Goal: Task Accomplishment & Management: Complete application form

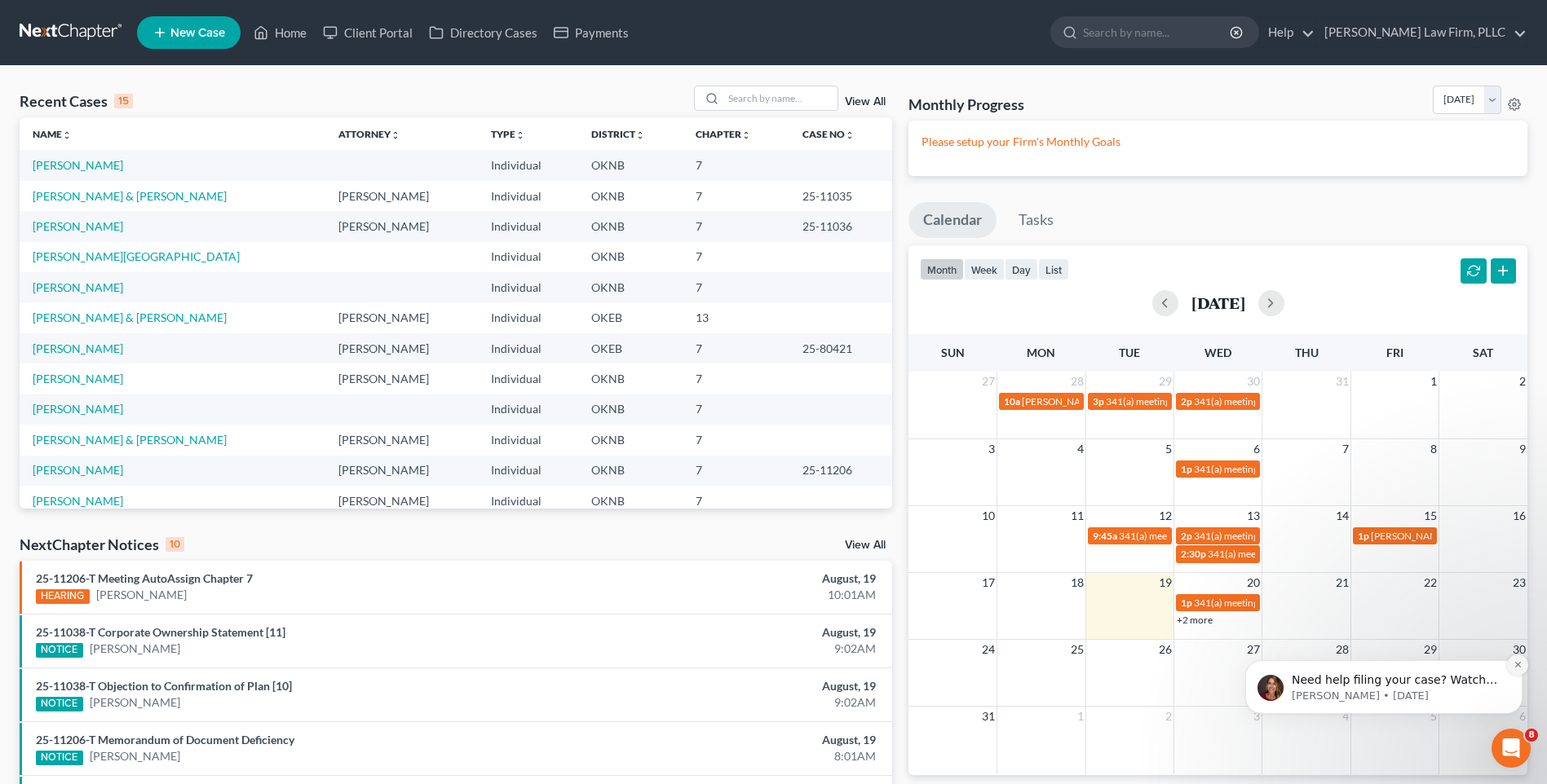
click at [1520, 665] on icon "Dismiss notification" at bounding box center [1518, 664] width 9 height 9
click at [778, 97] on input "search" at bounding box center [781, 98] width 114 height 24
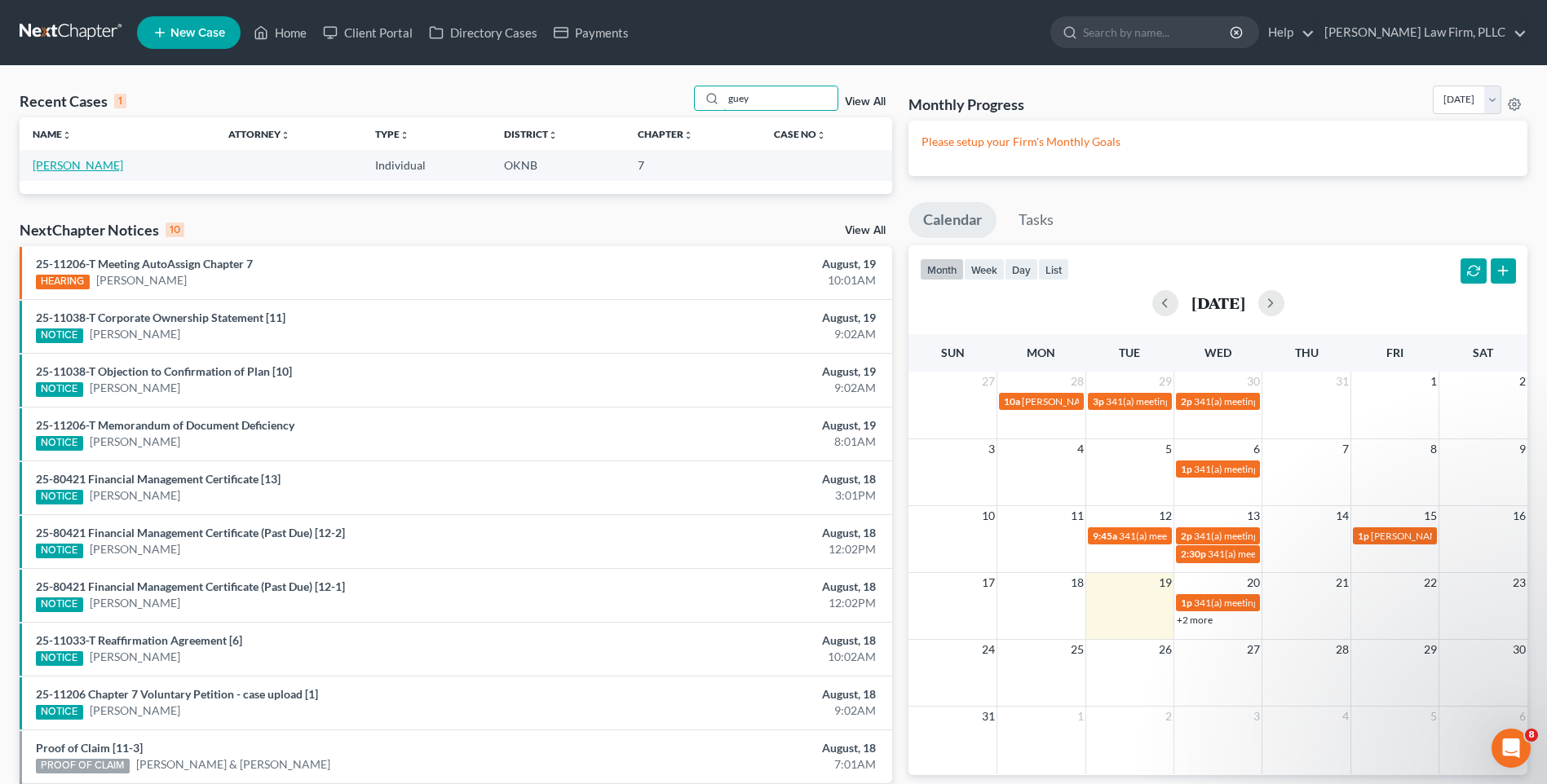
type input "guey"
click at [90, 164] on link "[PERSON_NAME]" at bounding box center [78, 164] width 91 height 14
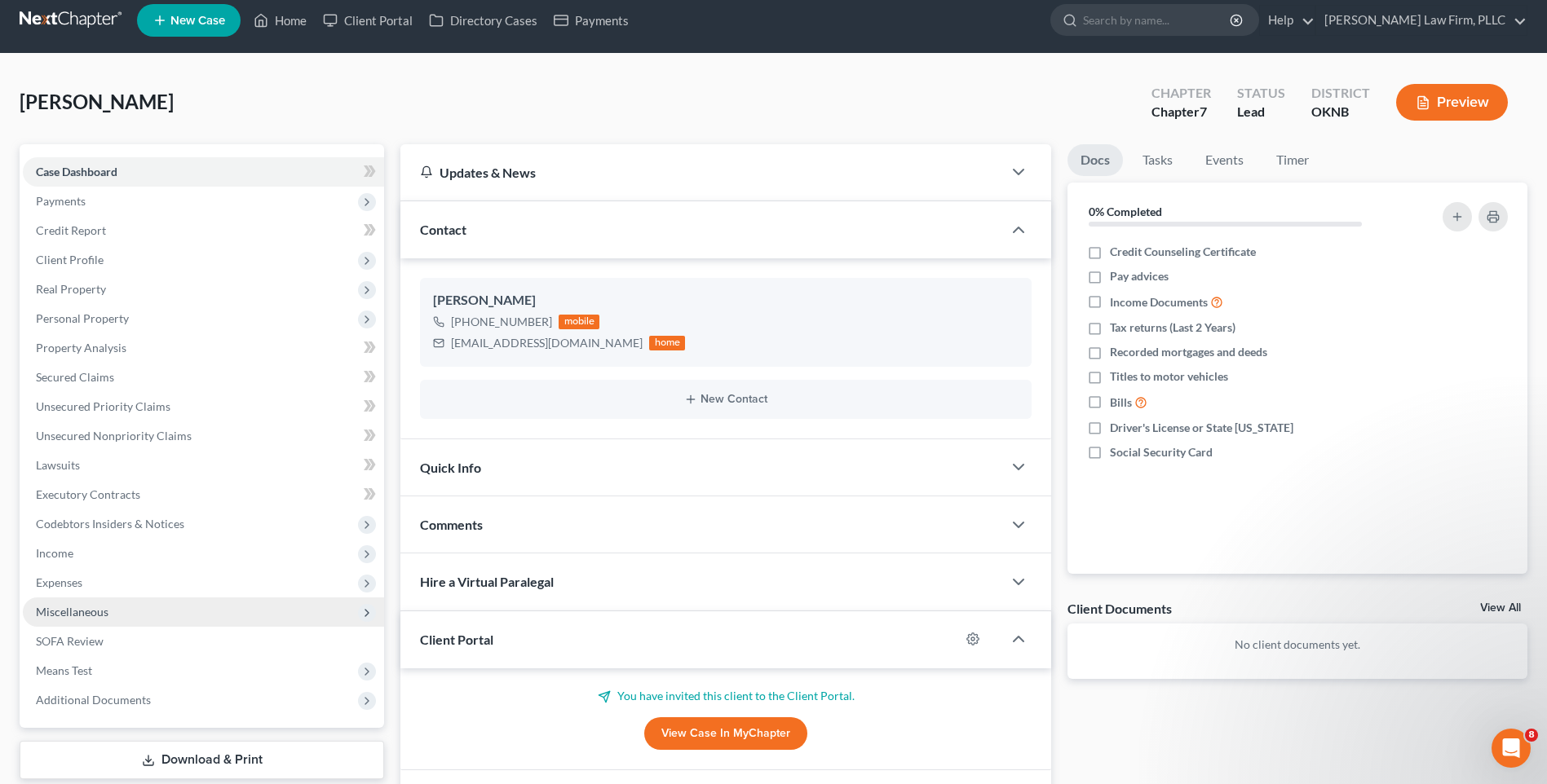
scroll to position [117, 0]
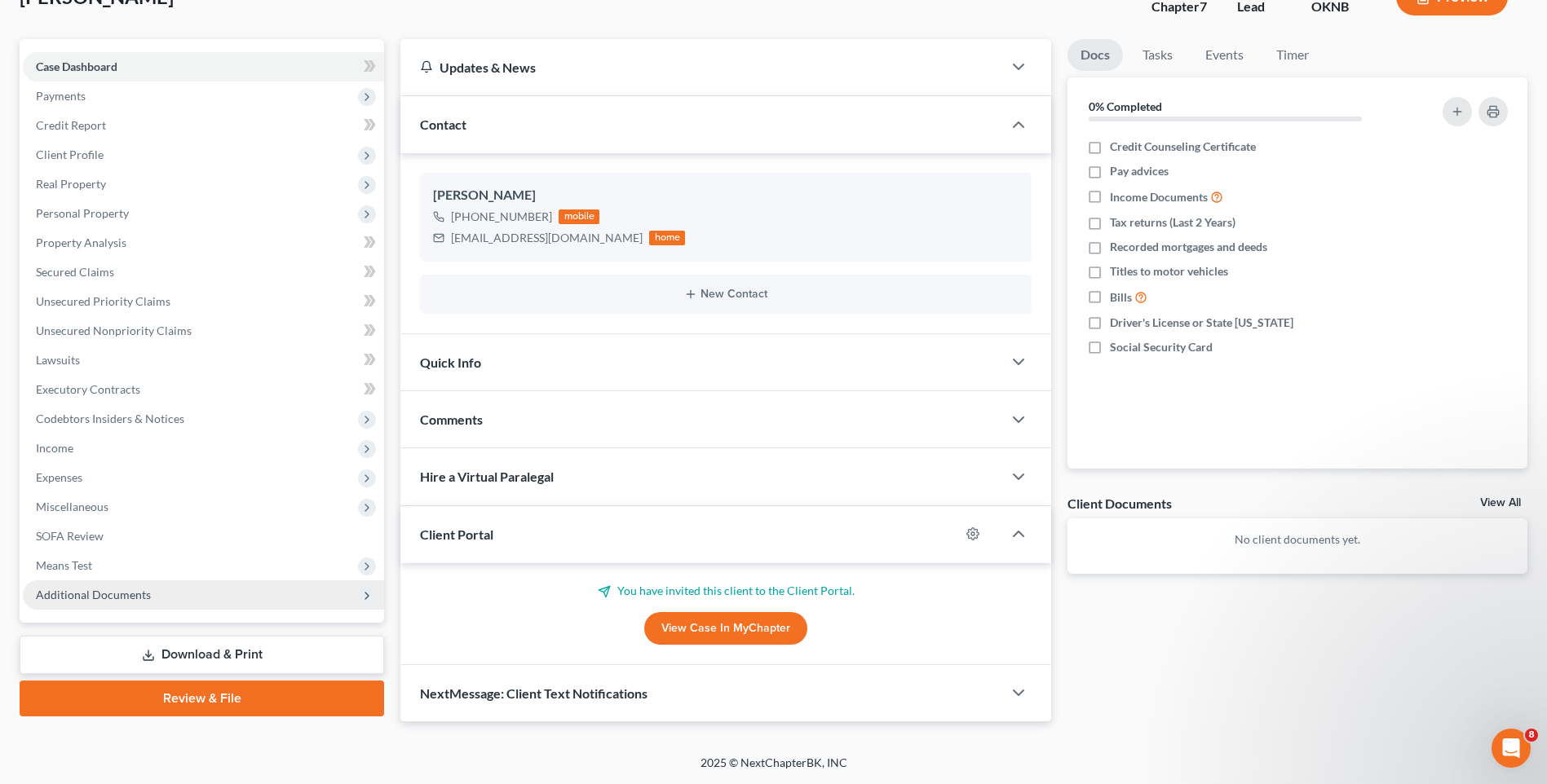
click at [348, 593] on span "Additional Documents" at bounding box center [203, 594] width 361 height 29
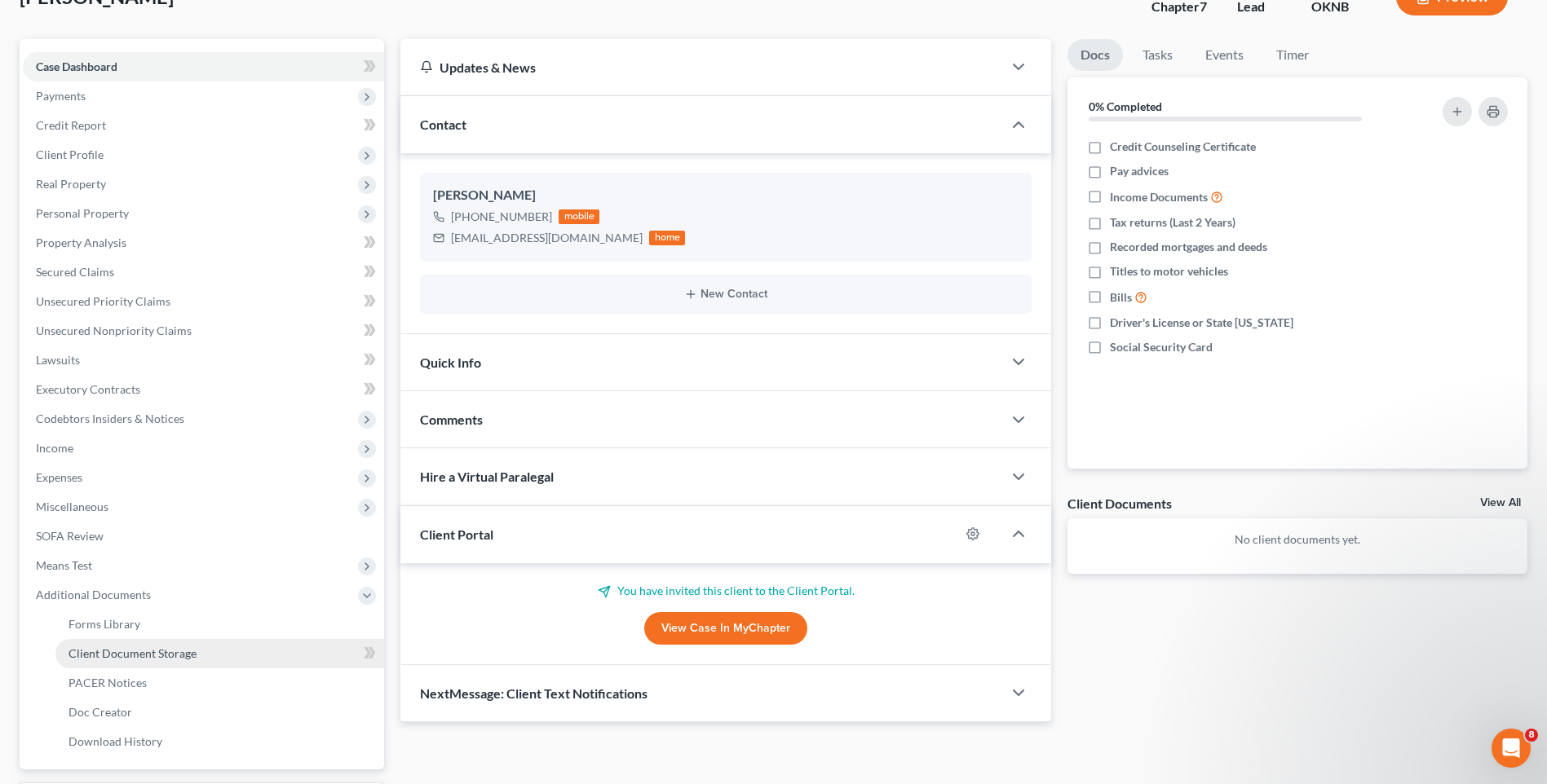
click at [148, 653] on span "Client Document Storage" at bounding box center [132, 652] width 128 height 14
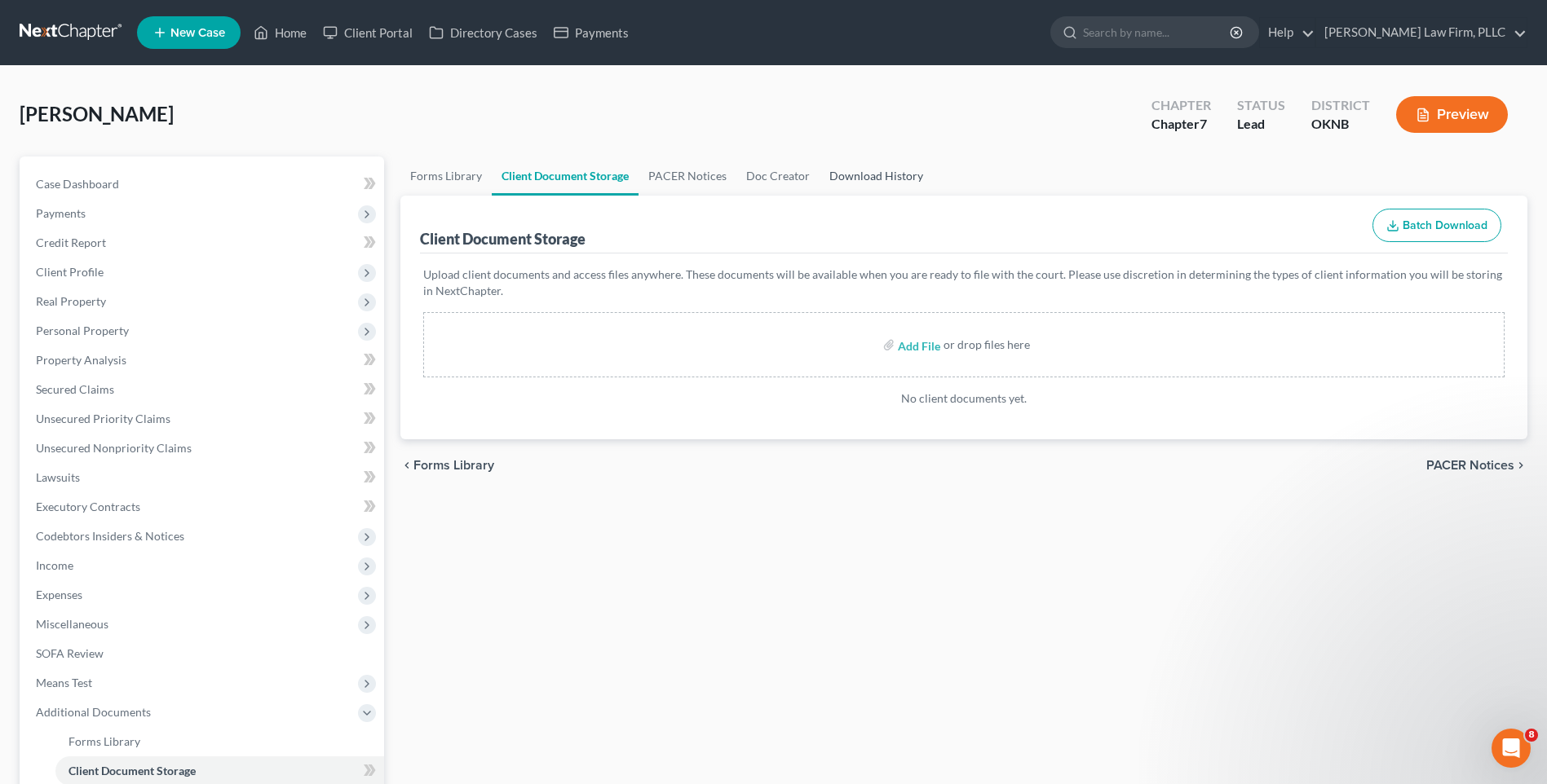
click at [902, 166] on link "Download History" at bounding box center [876, 175] width 113 height 39
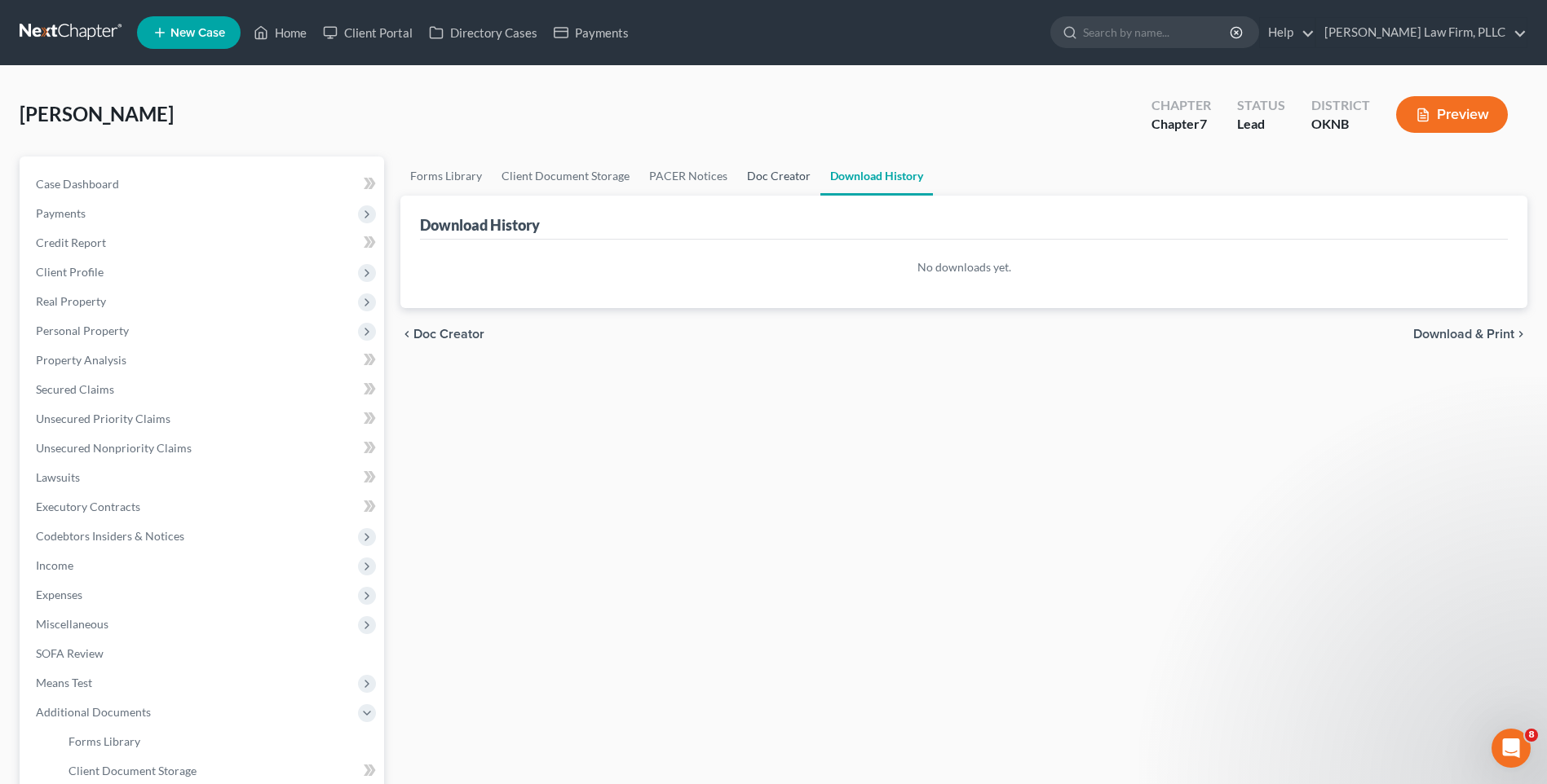
click at [777, 172] on link "Doc Creator" at bounding box center [779, 175] width 84 height 39
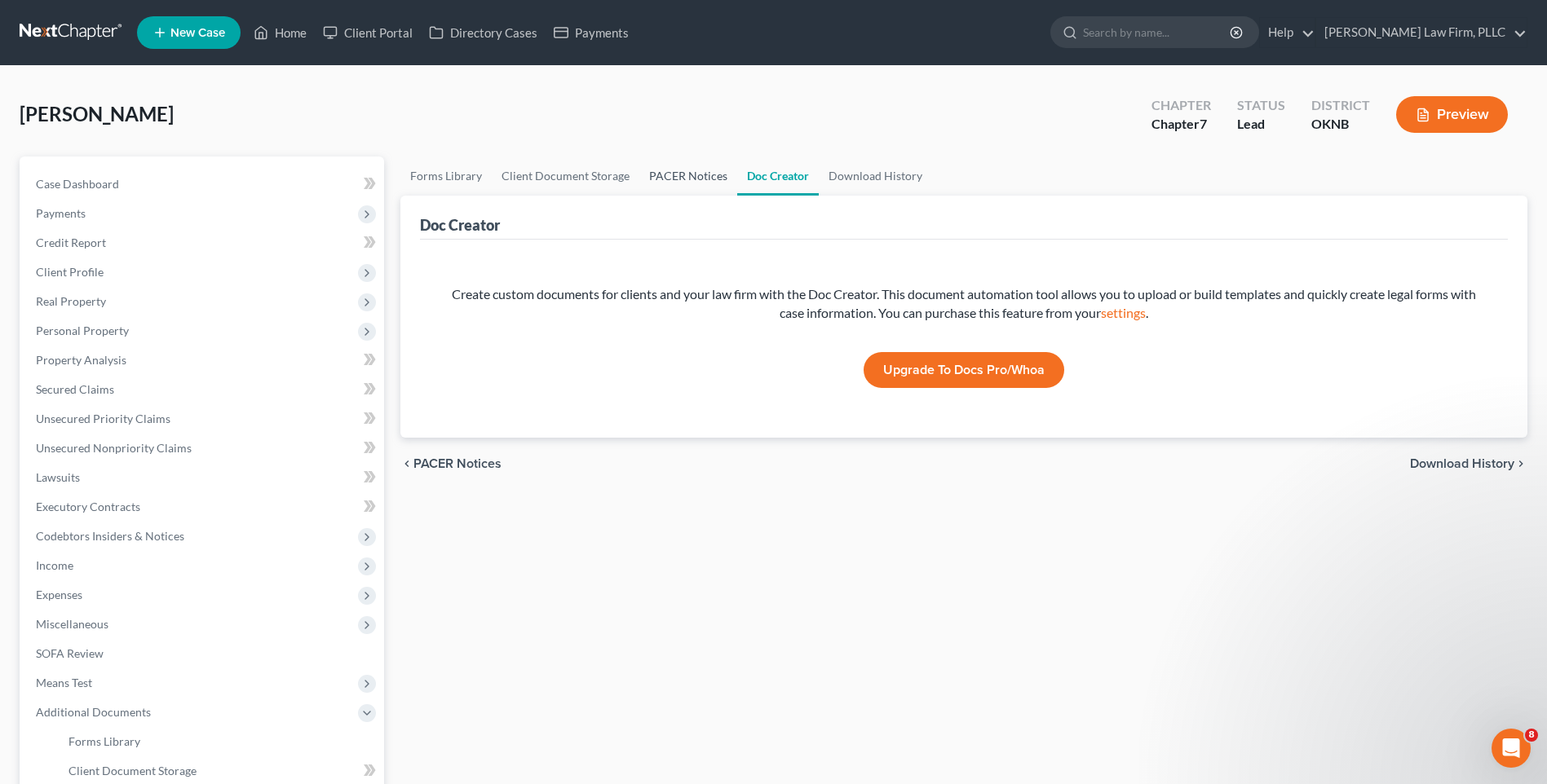
click at [679, 177] on link "PACER Notices" at bounding box center [688, 175] width 98 height 39
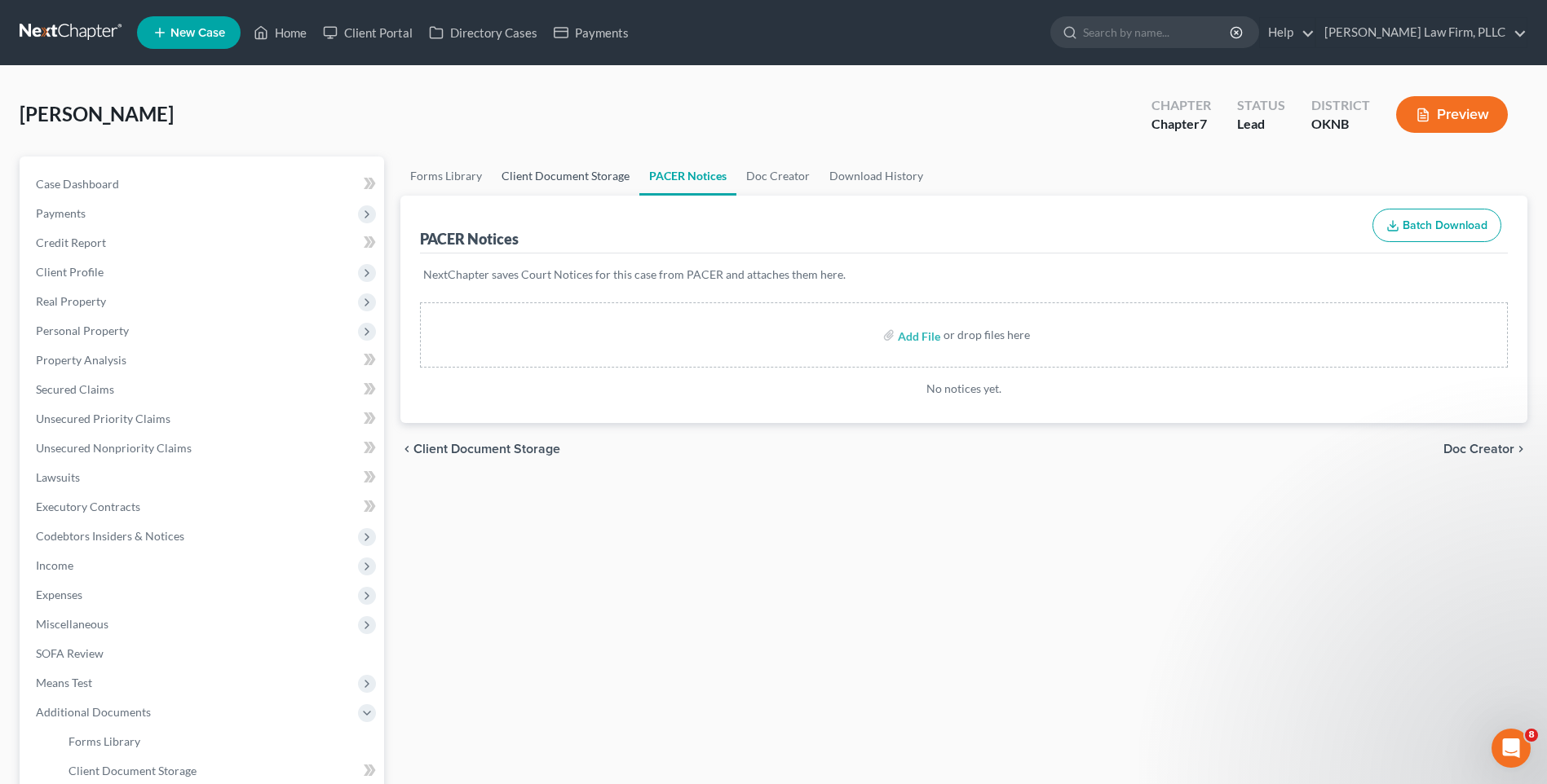
click at [492, 181] on link "Client Document Storage" at bounding box center [566, 175] width 148 height 39
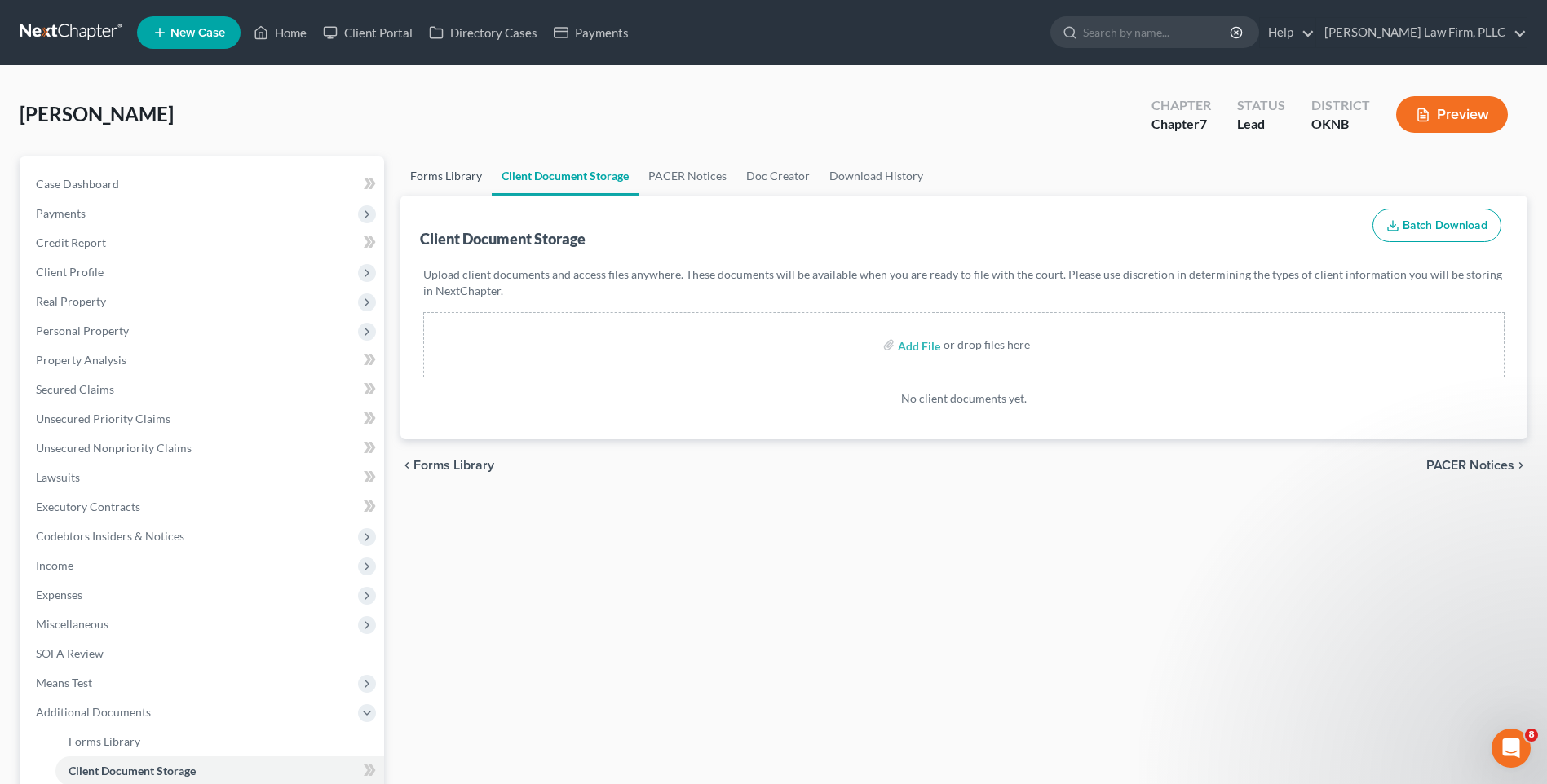
click at [468, 180] on link "Forms Library" at bounding box center [446, 175] width 92 height 39
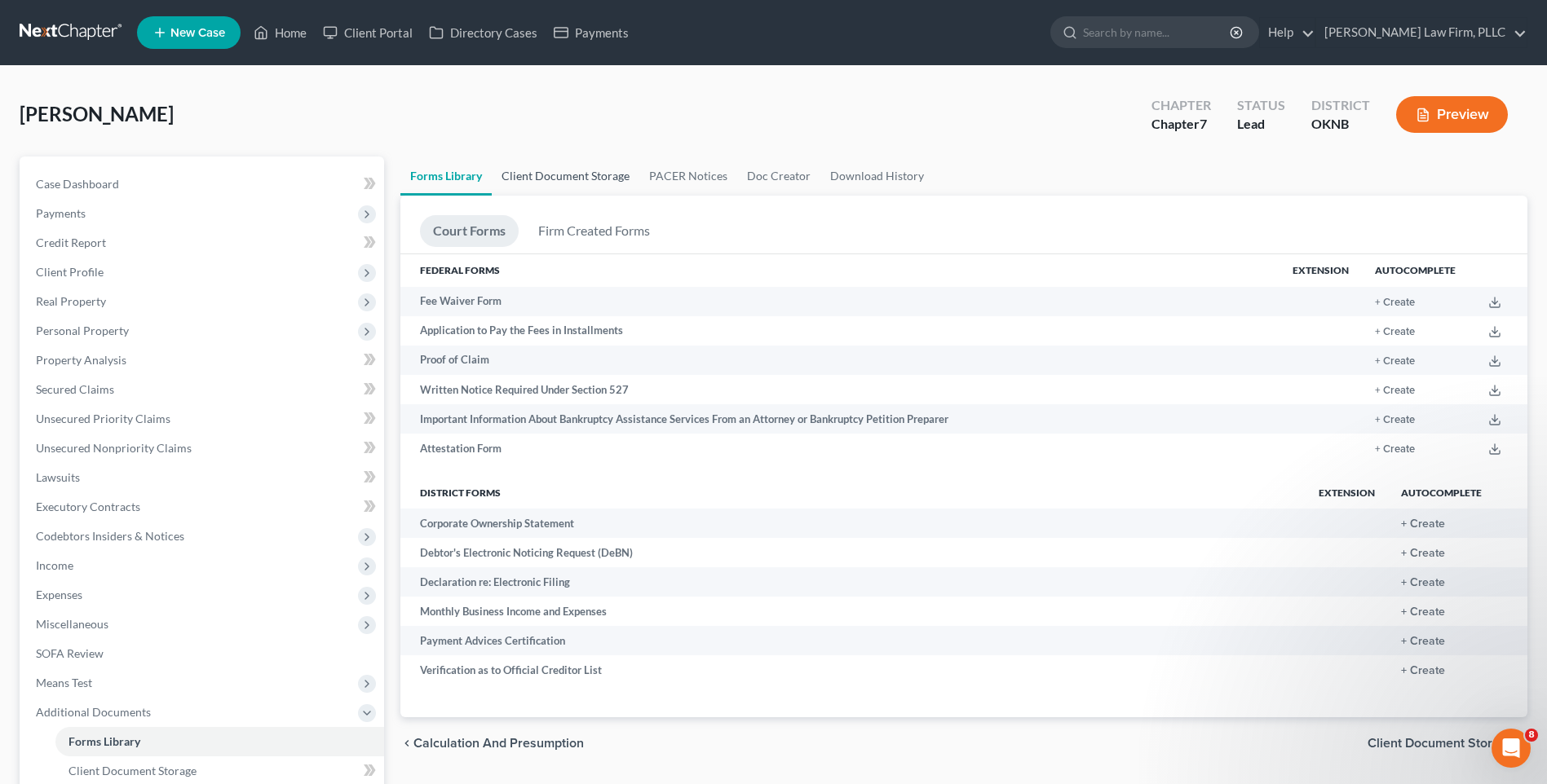
click at [535, 182] on link "Client Document Storage" at bounding box center [566, 175] width 148 height 39
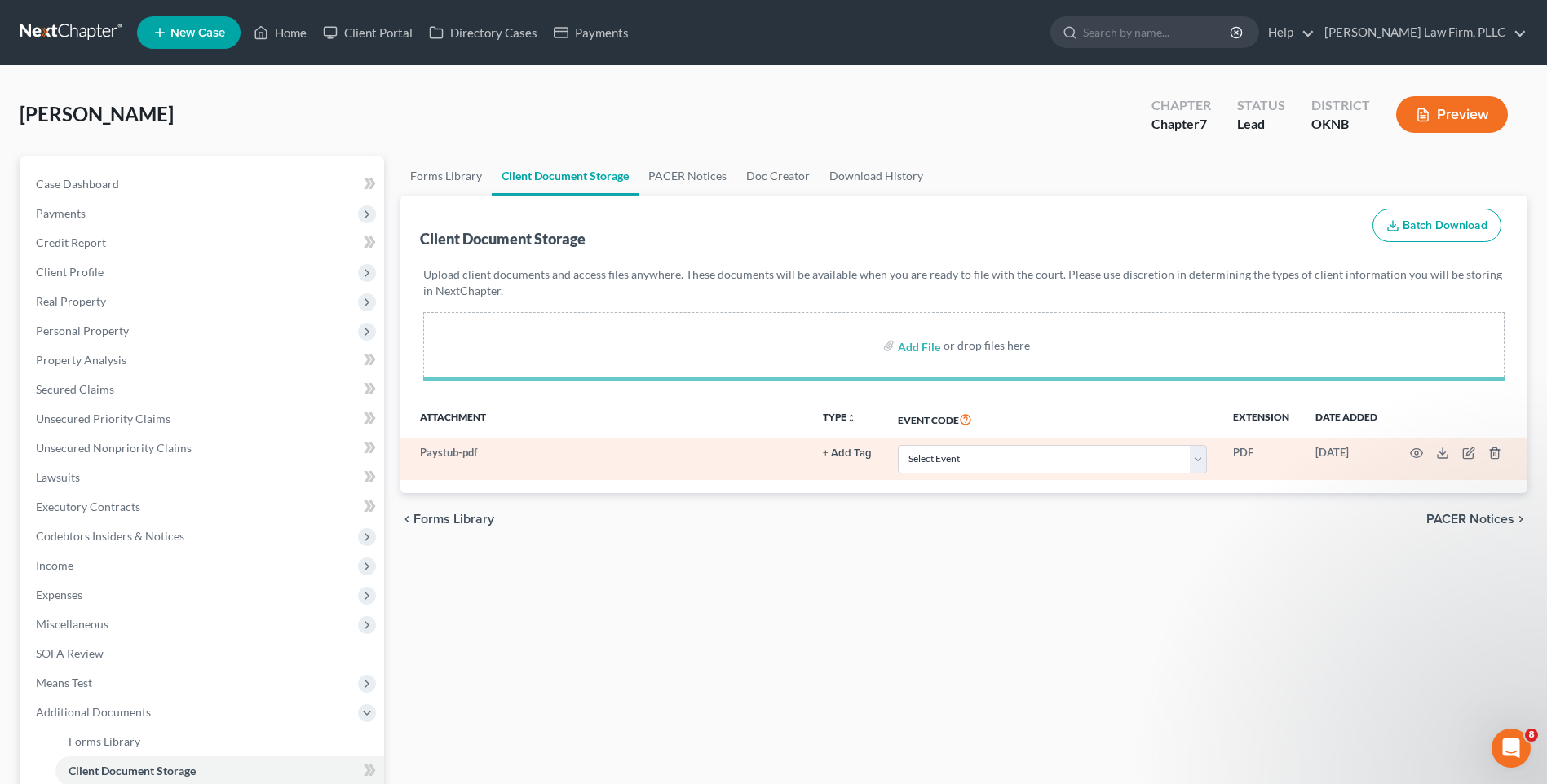
click at [856, 453] on button "+ Add Tag" at bounding box center [847, 454] width 49 height 11
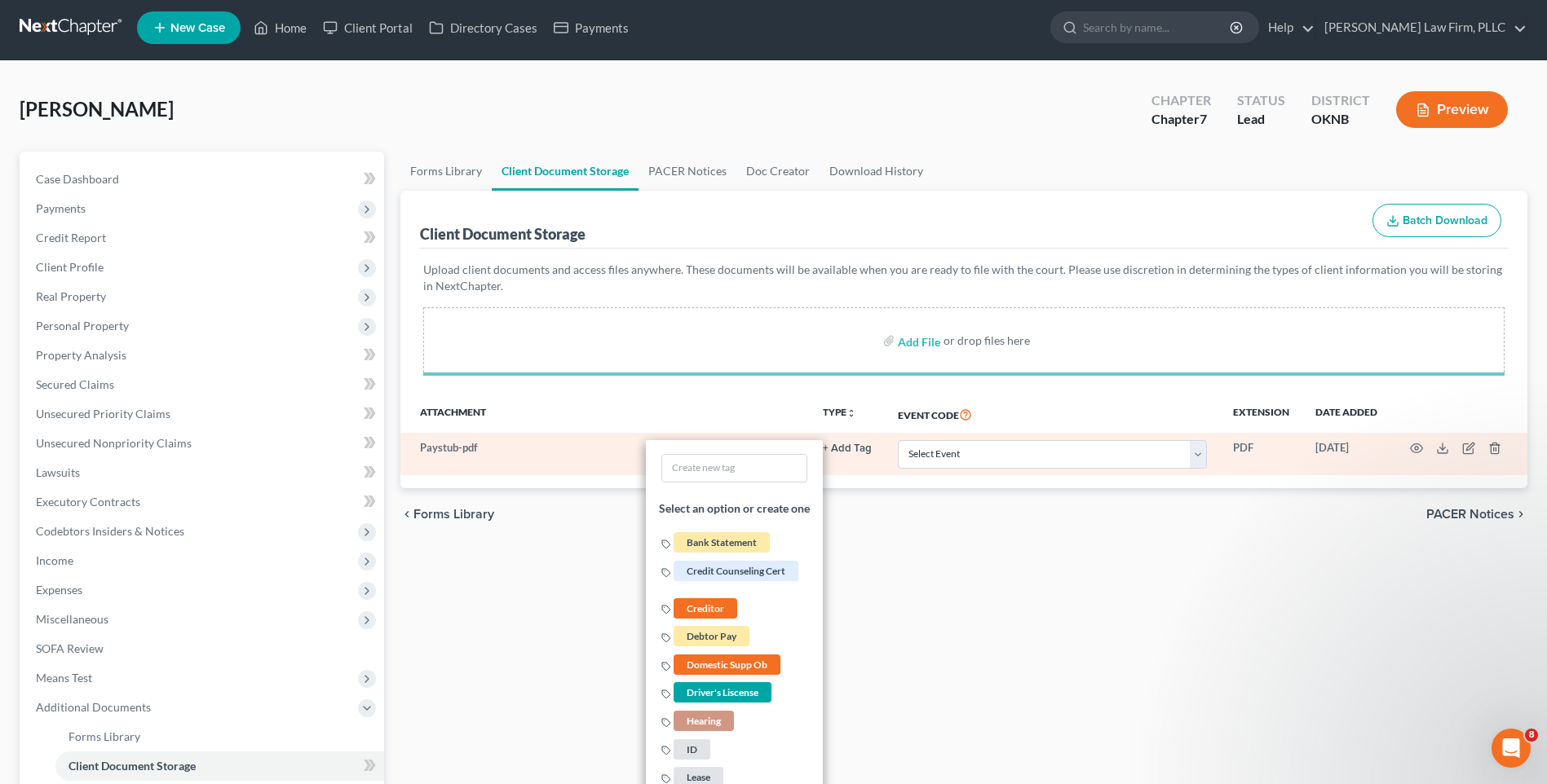
scroll to position [326, 0]
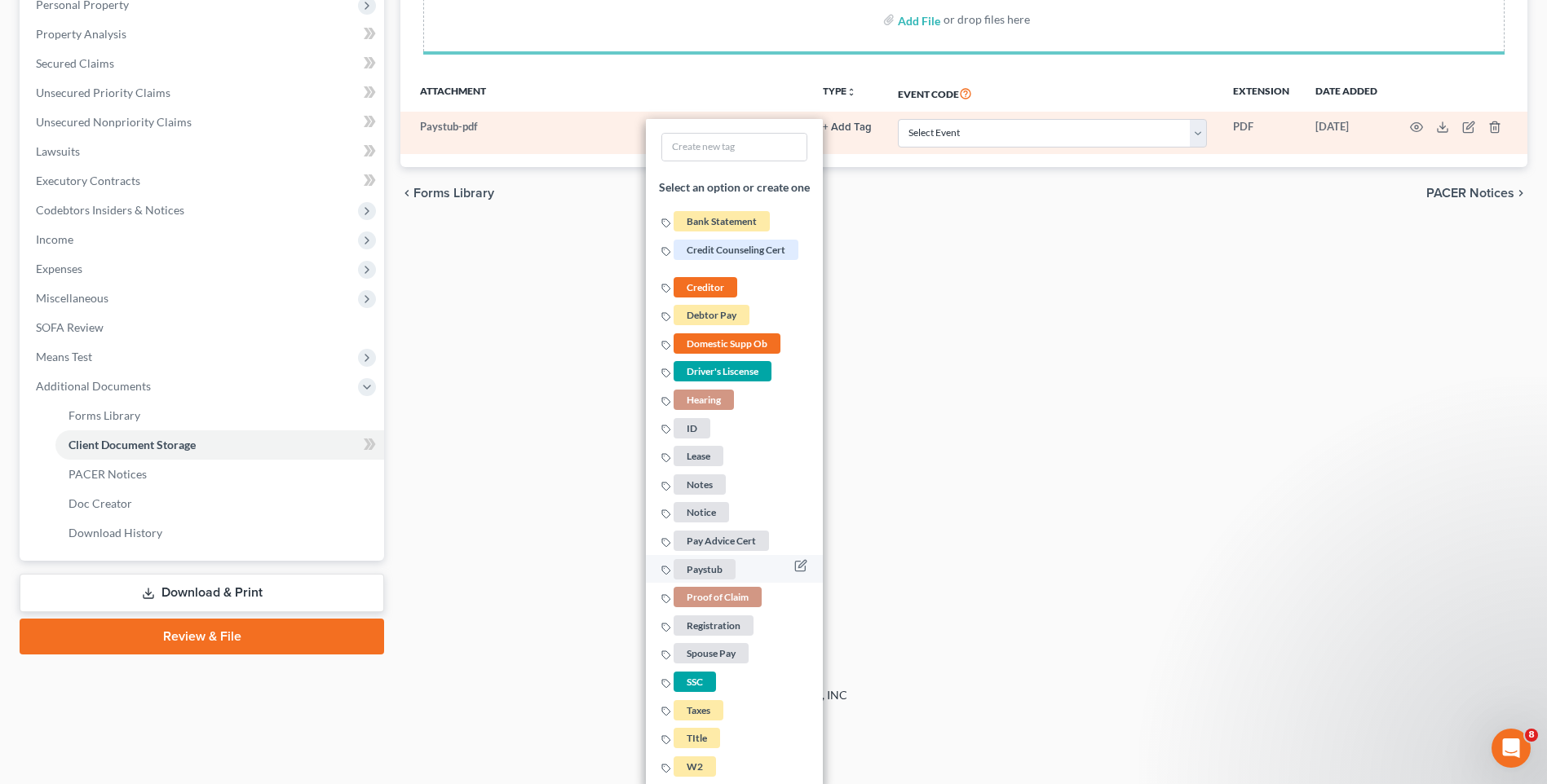
click at [740, 571] on li "Paystub" at bounding box center [734, 569] width 177 height 28
click at [696, 560] on span "Paystub" at bounding box center [705, 568] width 62 height 20
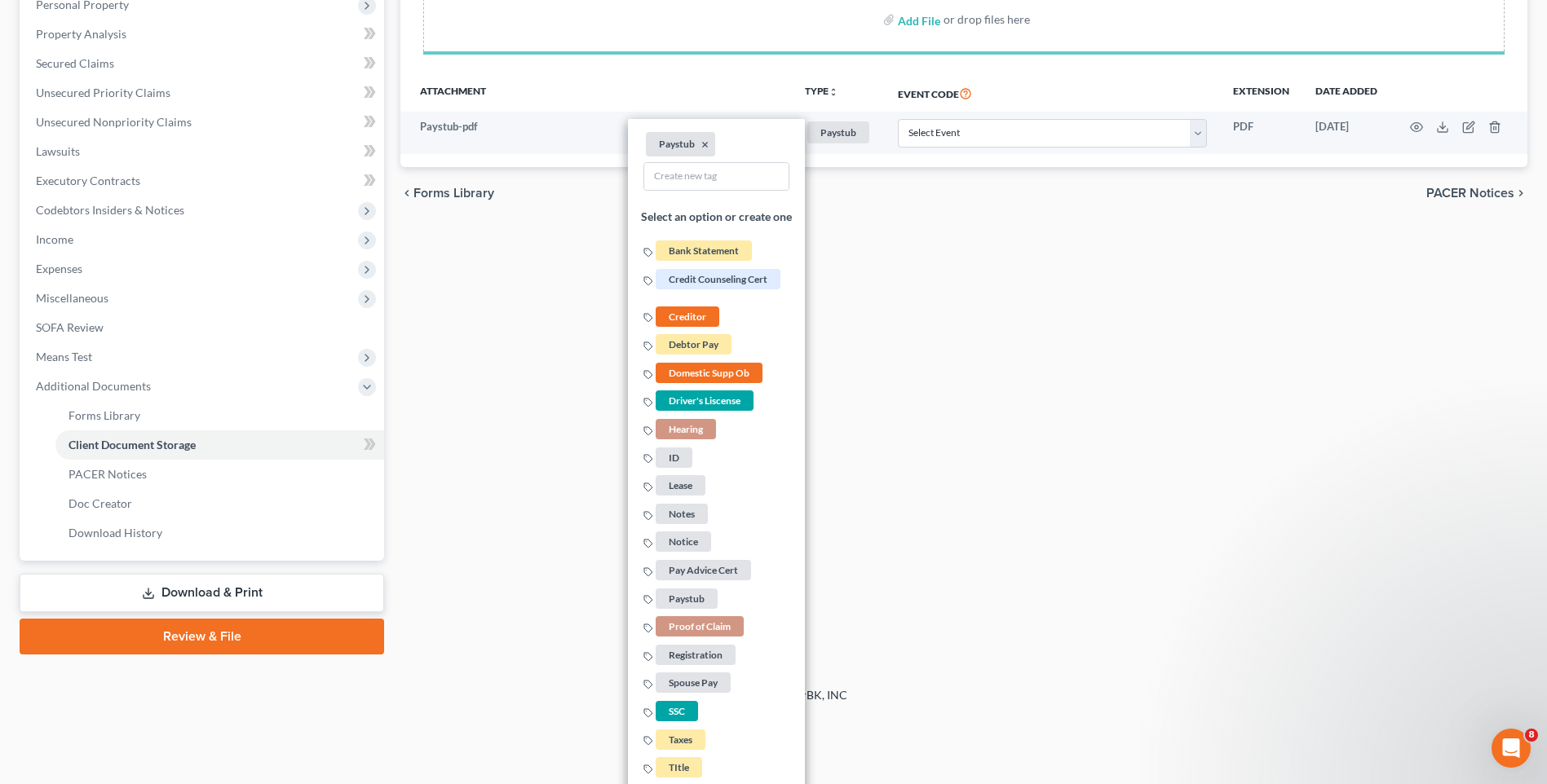
click at [1046, 318] on div "Forms Library Client Document Storage PACER Notices Doc Creator Download Histor…" at bounding box center [963, 242] width 1143 height 824
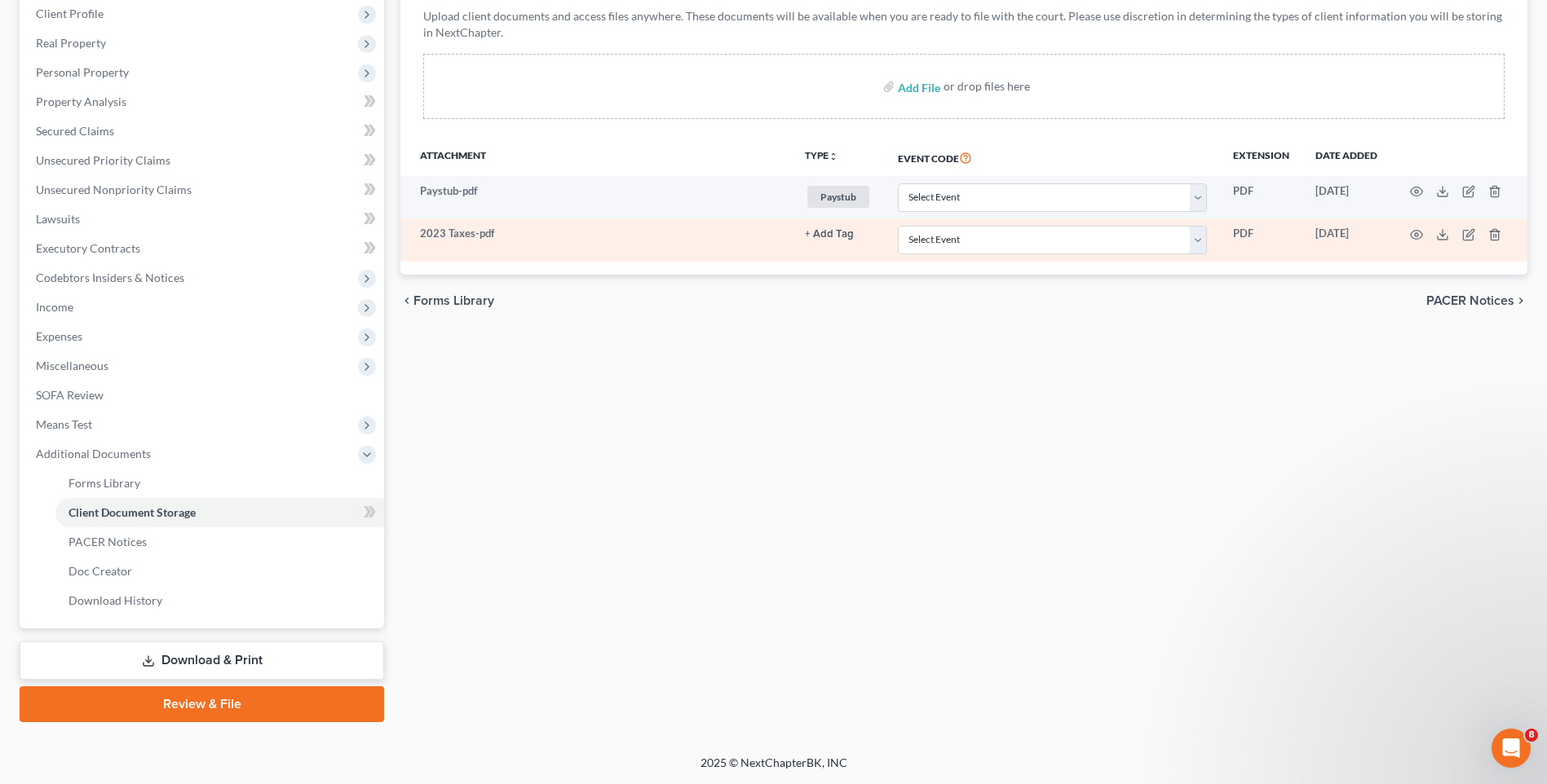
click at [829, 234] on button "+ Add Tag" at bounding box center [829, 234] width 49 height 11
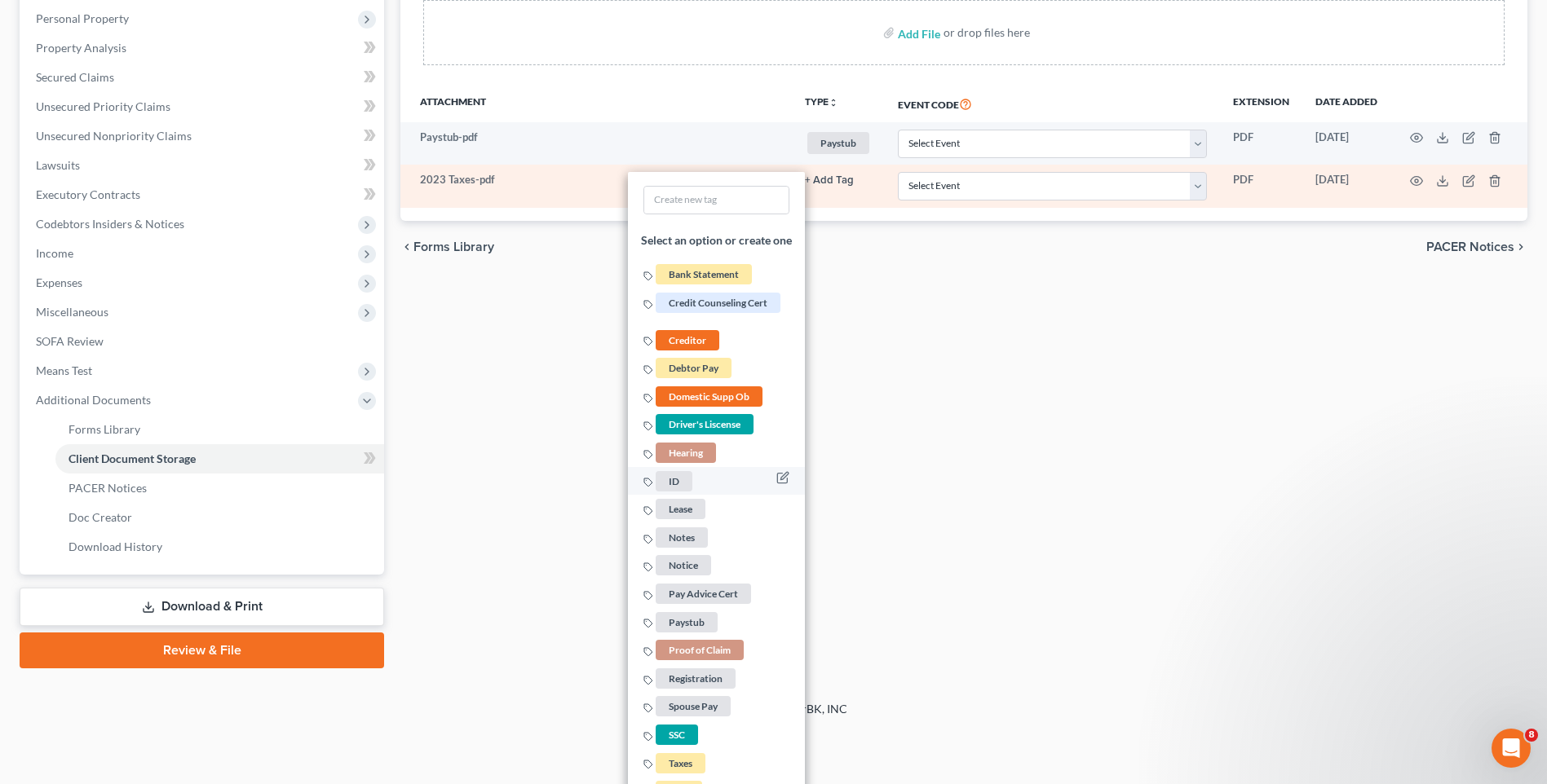
scroll to position [368, 0]
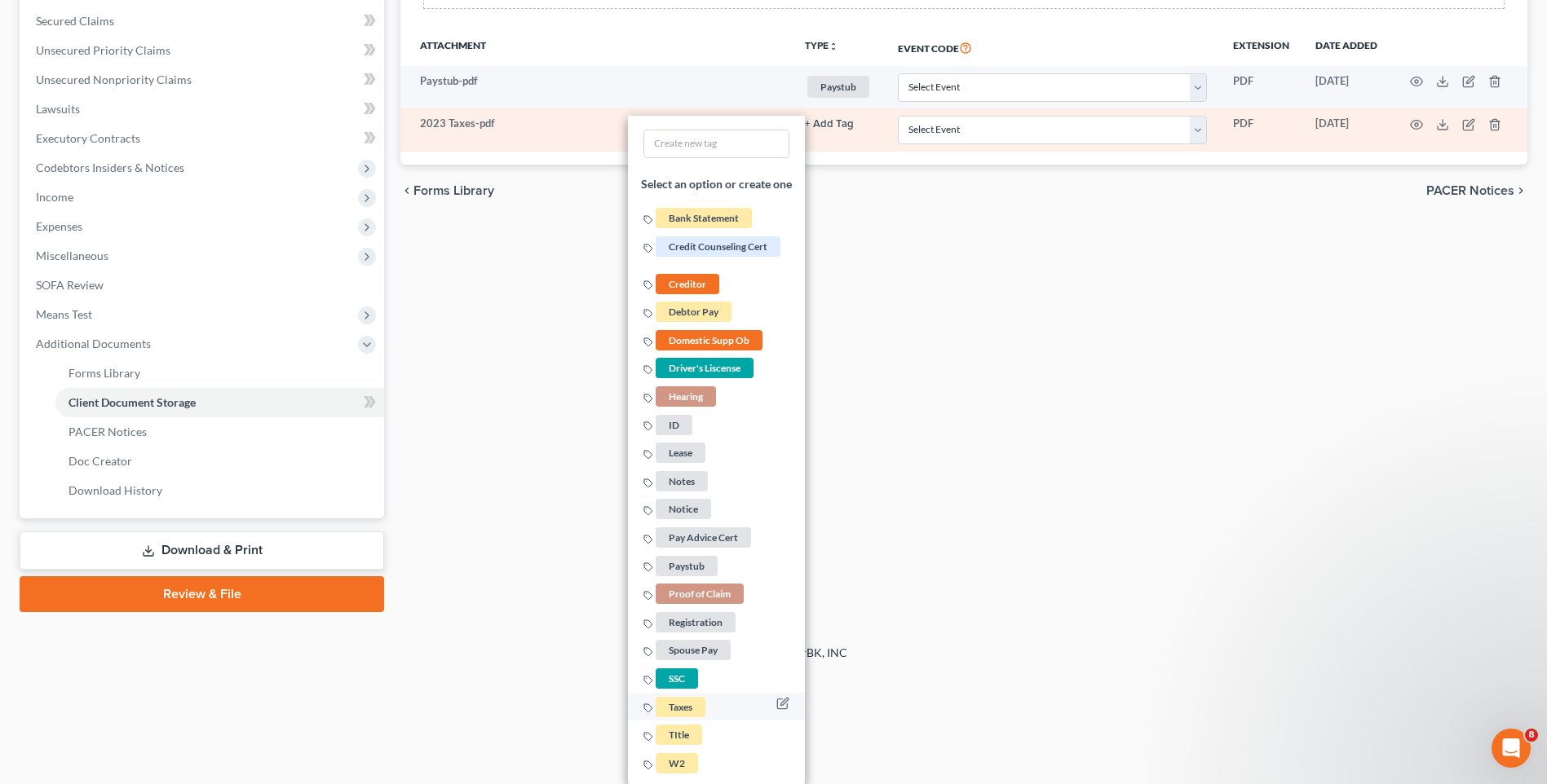
click at [695, 708] on span "Taxes" at bounding box center [680, 707] width 50 height 20
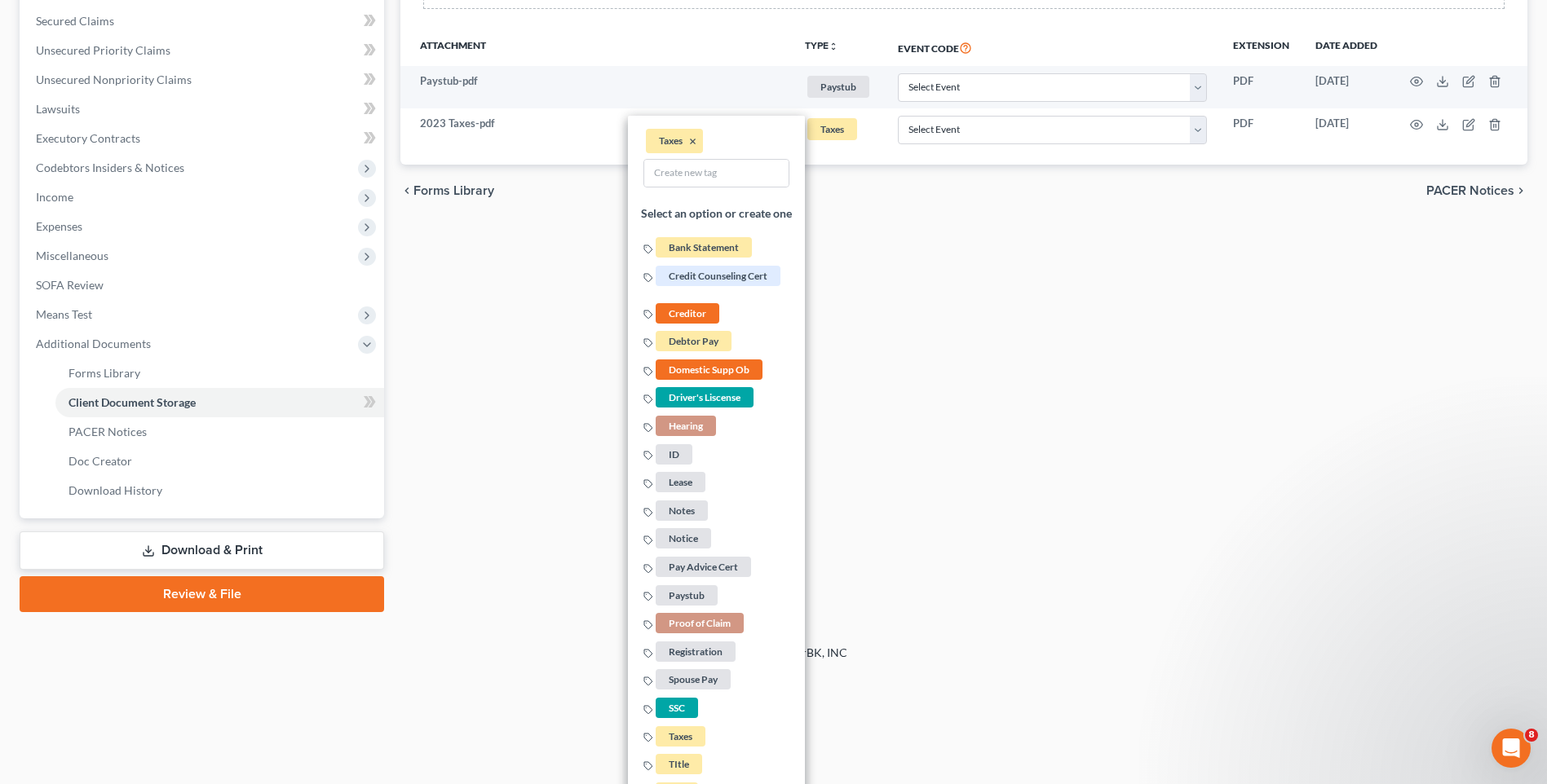
click at [982, 345] on div "Forms Library Client Document Storage PACER Notices Doc Creator Download Histor…" at bounding box center [963, 200] width 1143 height 824
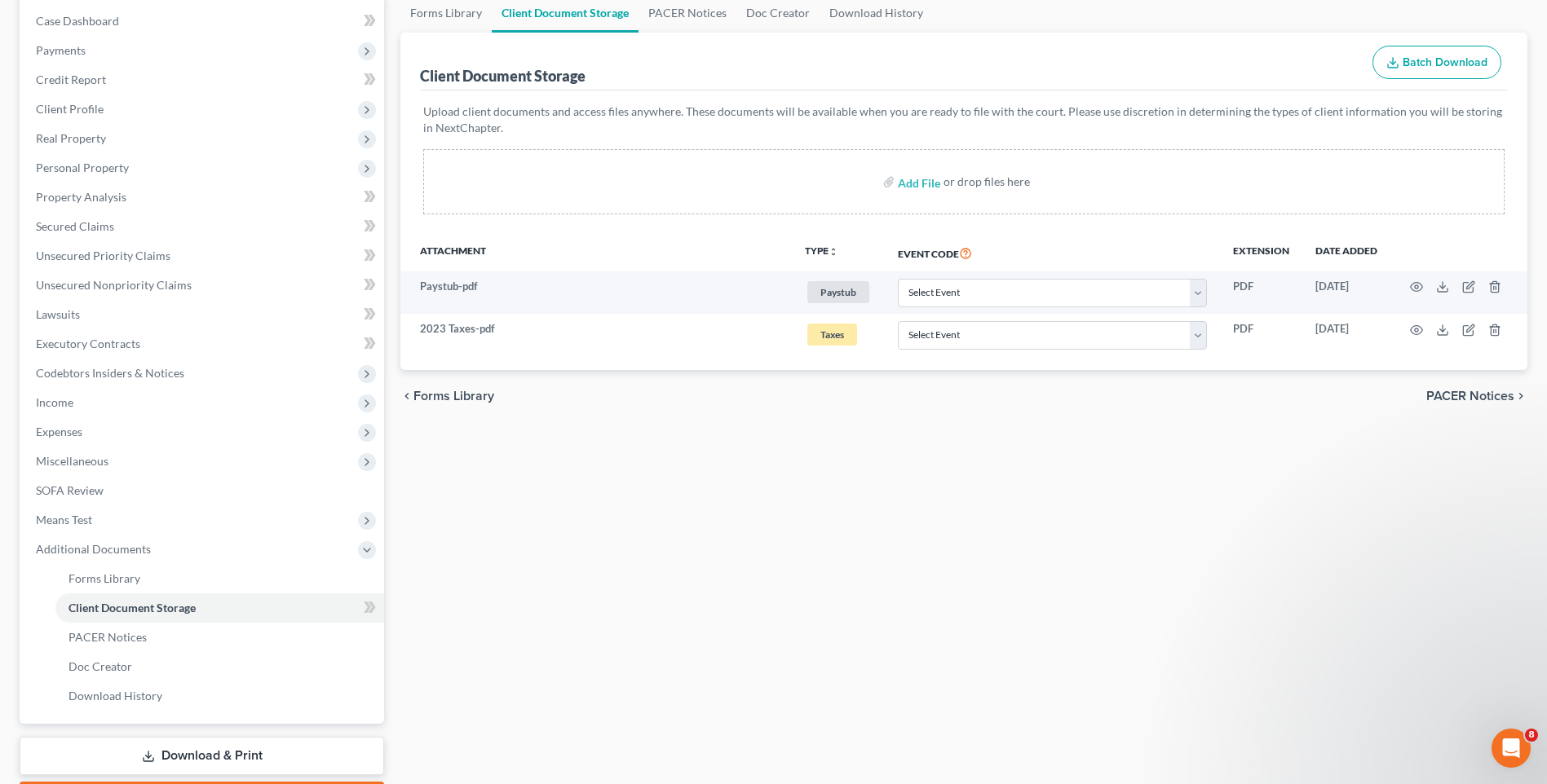
scroll to position [0, 0]
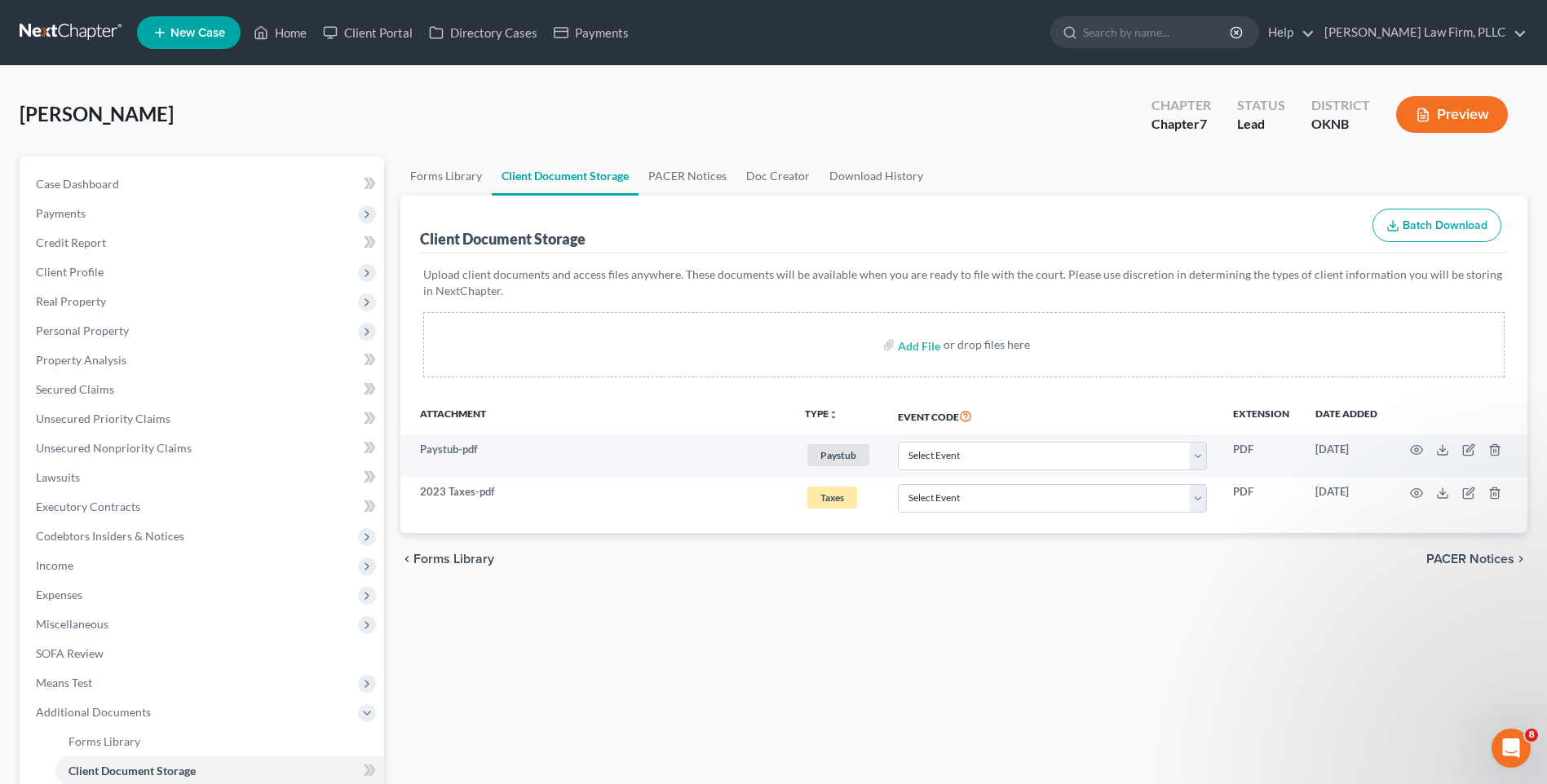
click at [680, 124] on div "Guey, Jeffrey Upgraded Chapter Chapter 7 Status Lead District OKNB Preview" at bounding box center [774, 121] width 1508 height 71
click at [82, 28] on link at bounding box center [72, 33] width 104 height 29
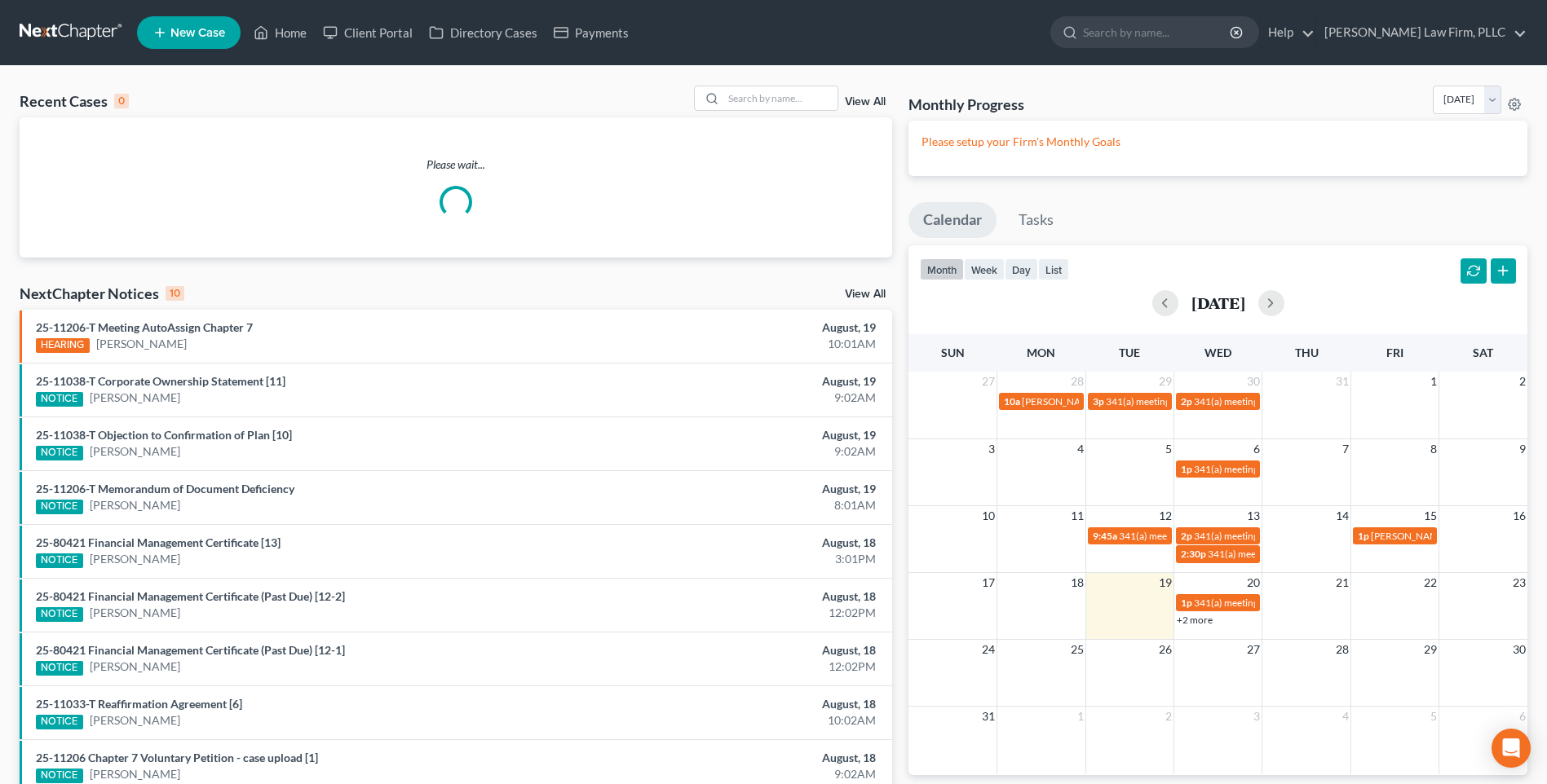
click at [191, 35] on span "New Case" at bounding box center [198, 33] width 54 height 12
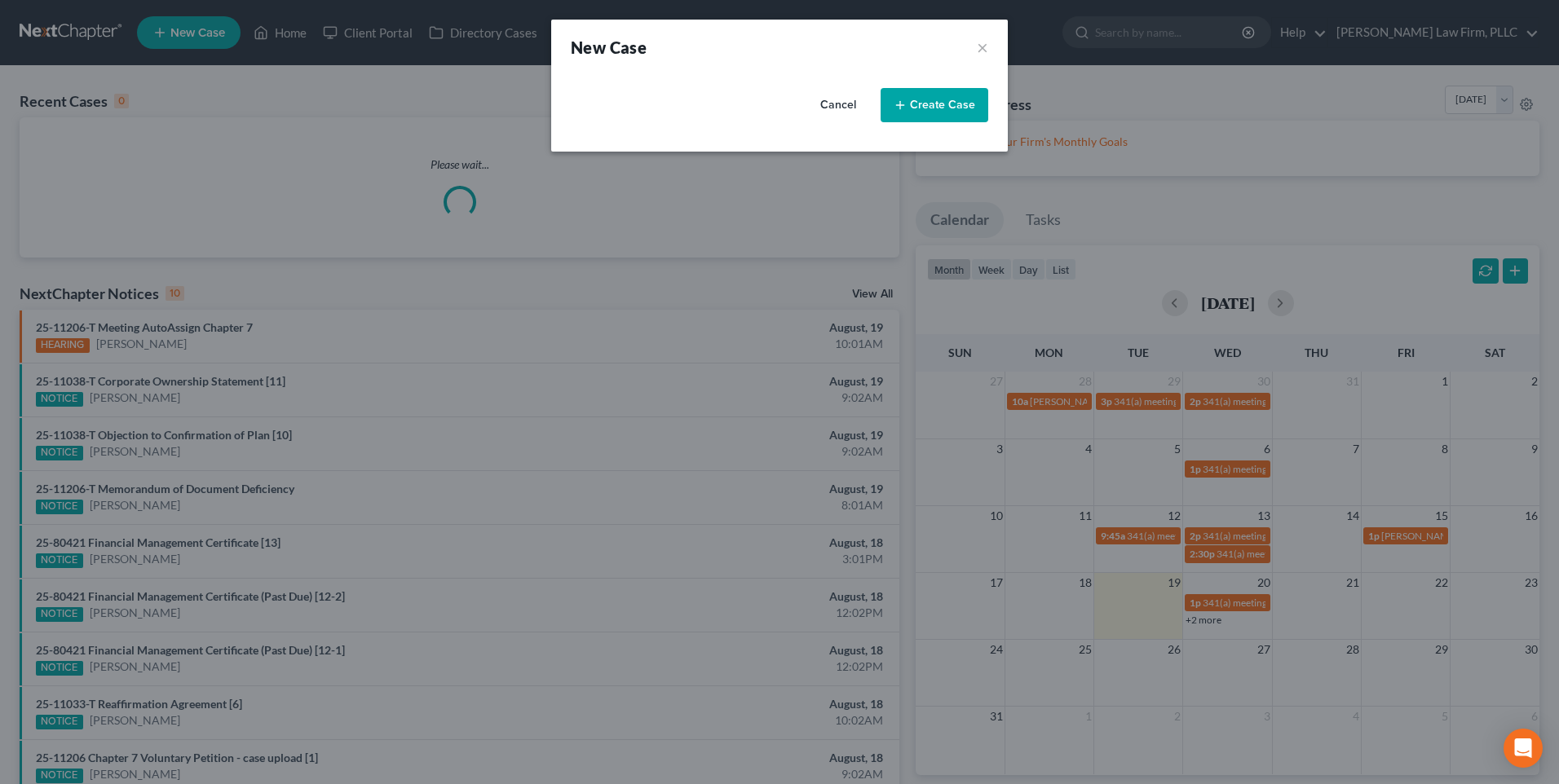
select select "64"
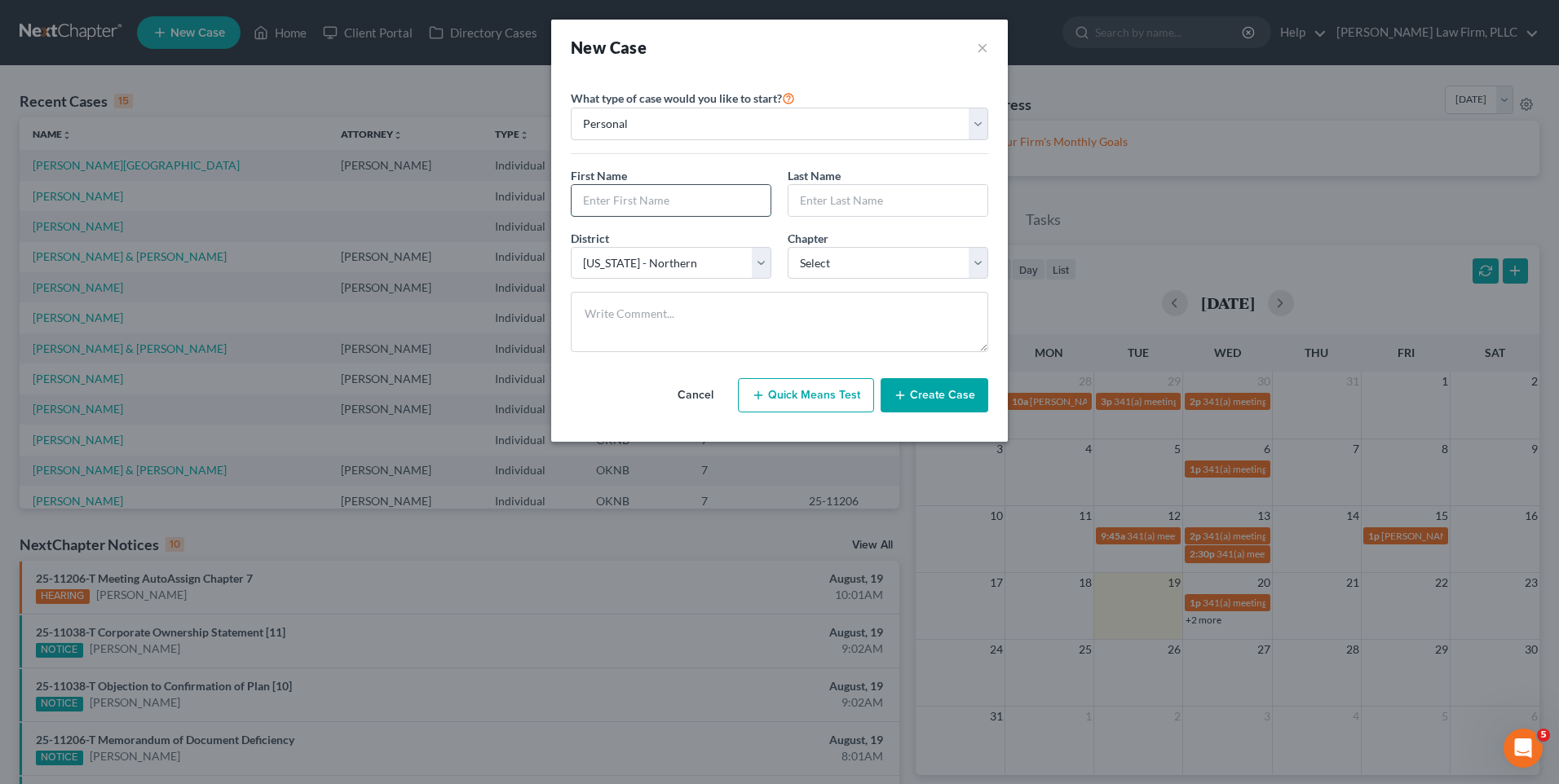
click at [702, 201] on input "text" at bounding box center [671, 201] width 199 height 31
type input "[PERSON_NAME]"
click at [956, 210] on input "text" at bounding box center [887, 201] width 199 height 31
type input "Keeling"
drag, startPoint x: 982, startPoint y: 275, endPoint x: 974, endPoint y: 270, distance: 9.4
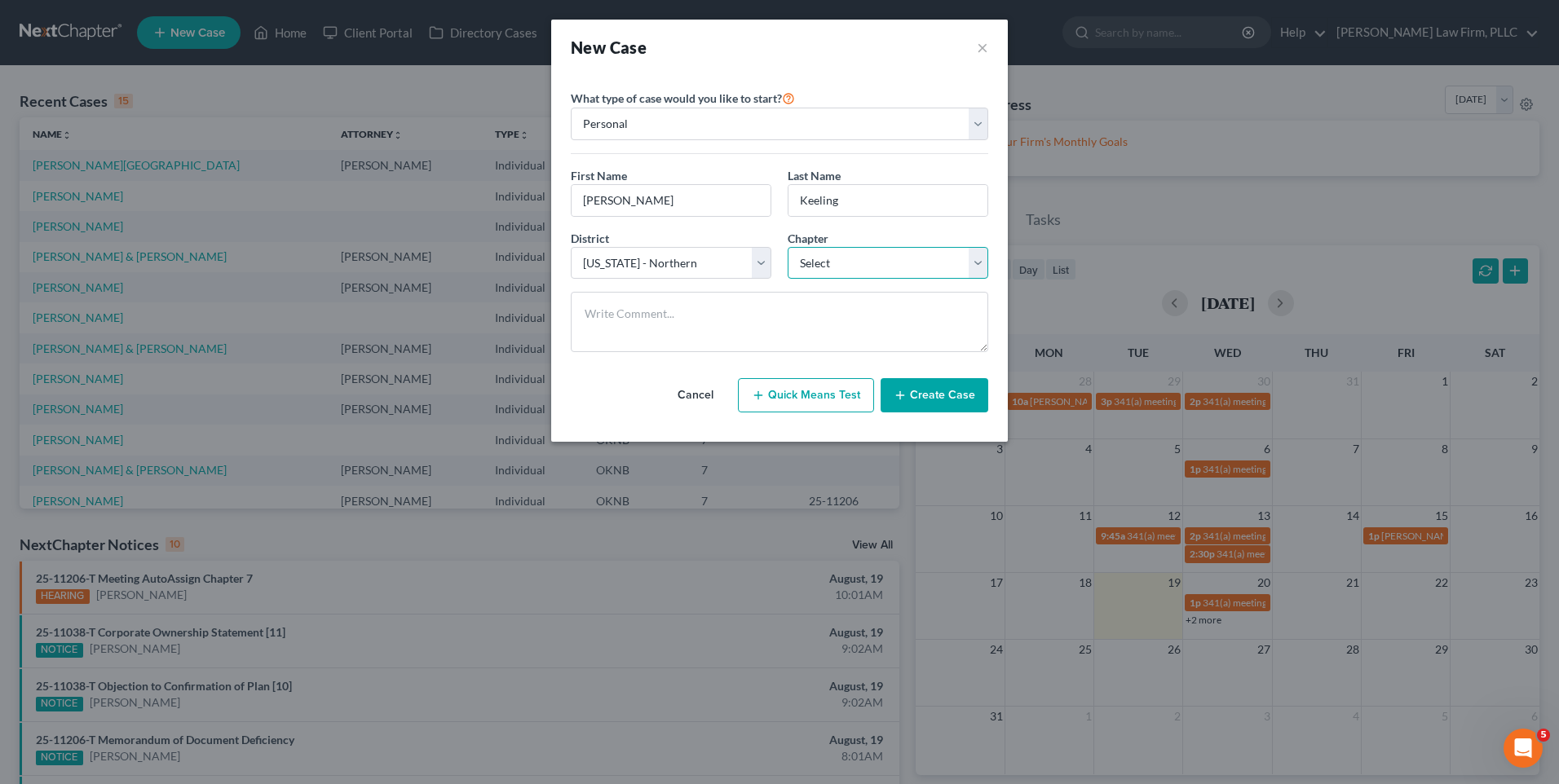
click at [981, 274] on select "Select 7 11 12 13" at bounding box center [888, 263] width 201 height 33
select select "0"
click at [788, 247] on select "Select 7 11 12 13" at bounding box center [888, 263] width 201 height 33
click at [948, 391] on button "Create Case" at bounding box center [934, 396] width 108 height 34
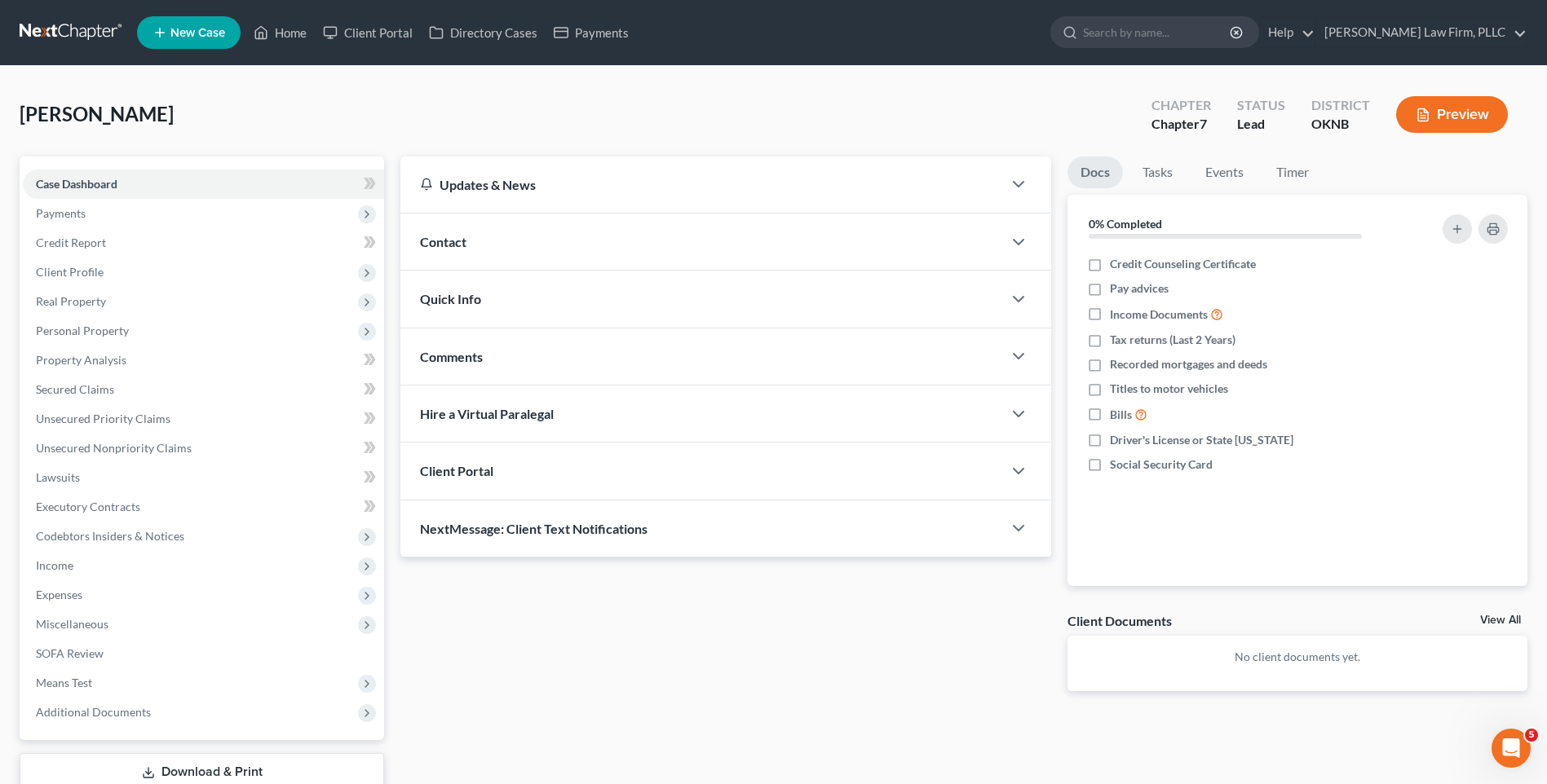
click at [731, 468] on div "Client Portal" at bounding box center [701, 471] width 602 height 56
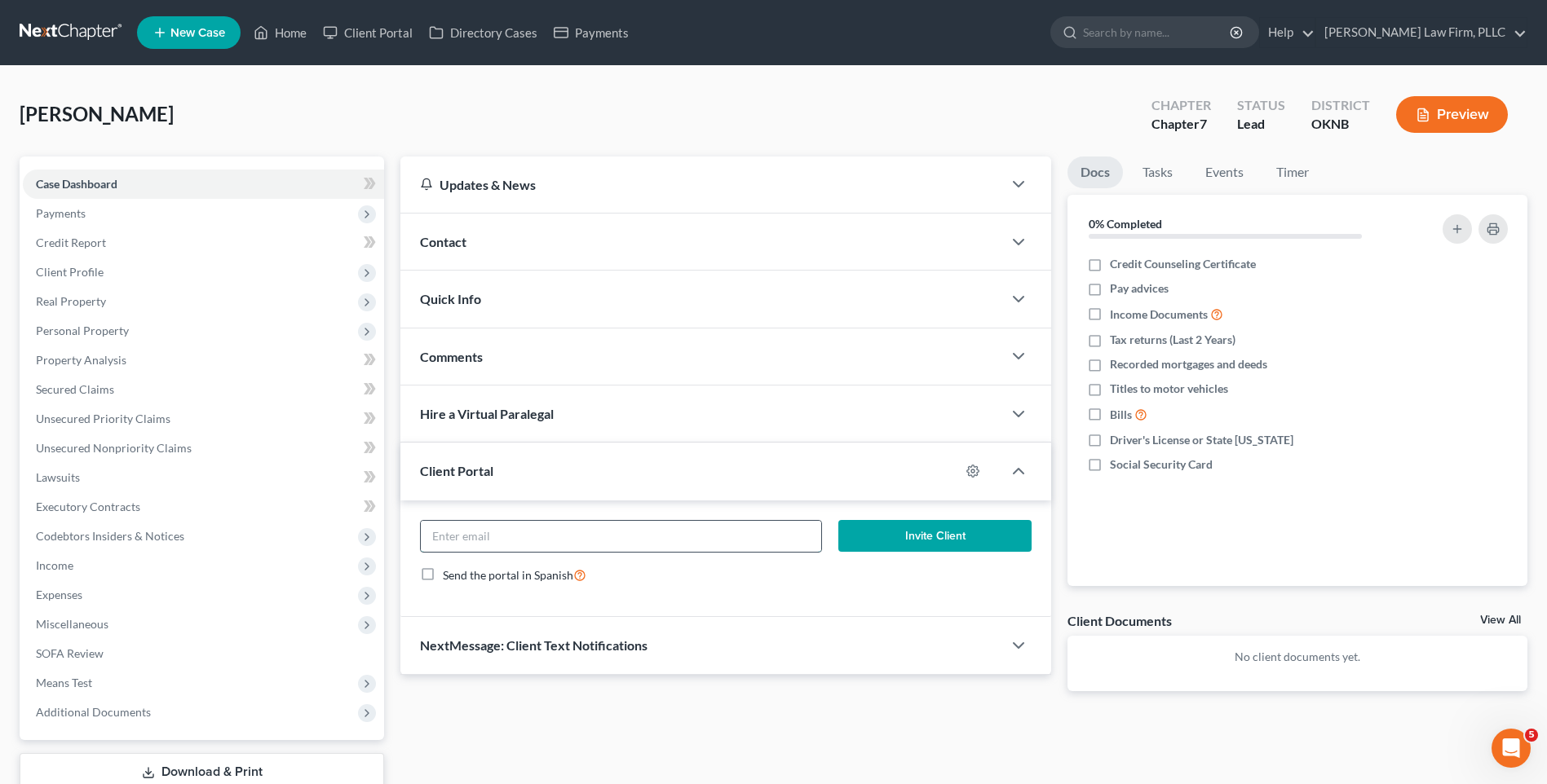
click at [553, 544] on input "email" at bounding box center [620, 536] width 400 height 31
click at [557, 540] on input "email" at bounding box center [620, 536] width 400 height 31
paste input "[EMAIL_ADDRESS][DOMAIN_NAME]"
type input "[EMAIL_ADDRESS][DOMAIN_NAME]"
click at [885, 546] on button "Invite Client" at bounding box center [934, 536] width 193 height 33
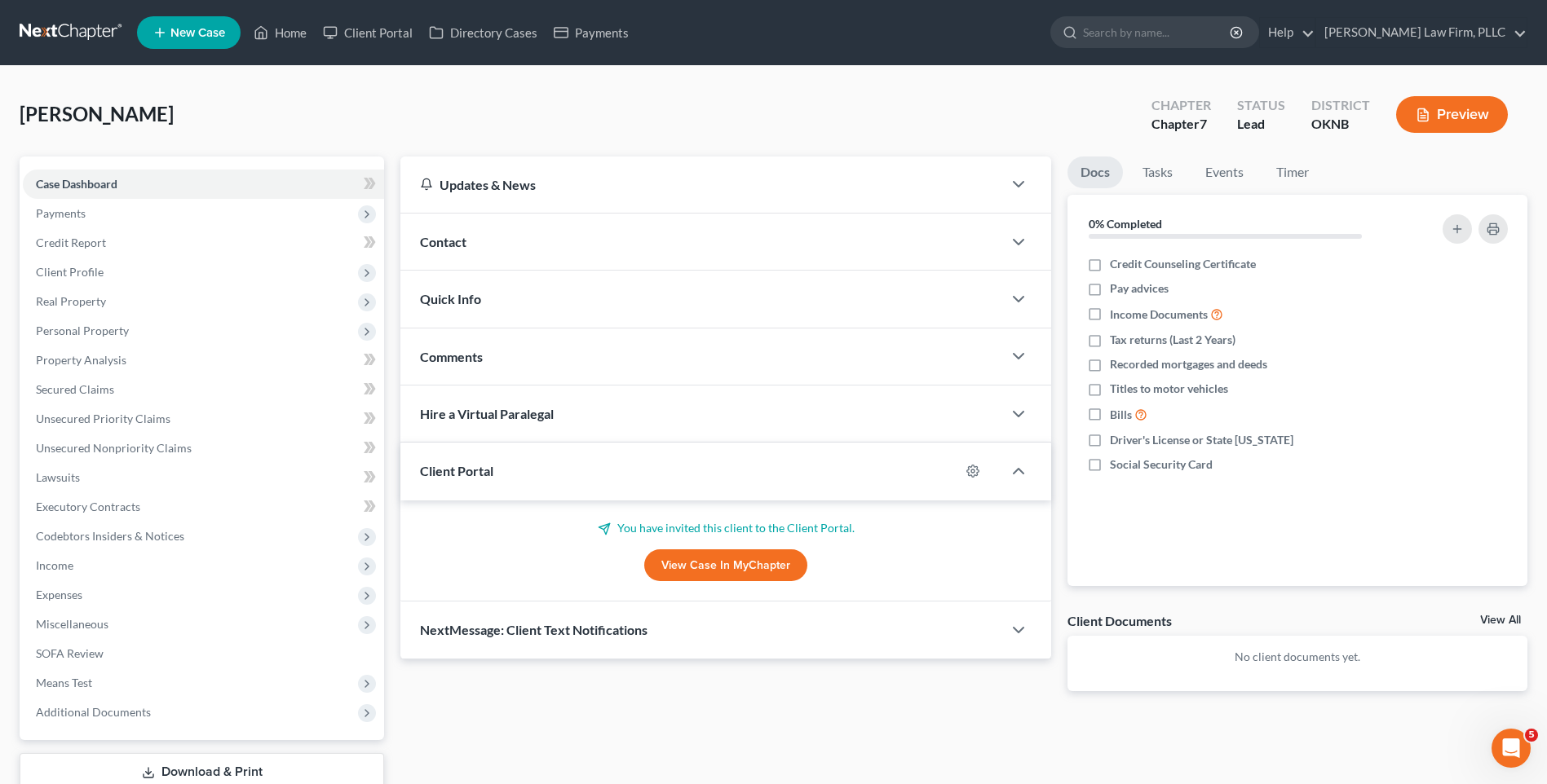
click at [97, 31] on link at bounding box center [72, 33] width 104 height 29
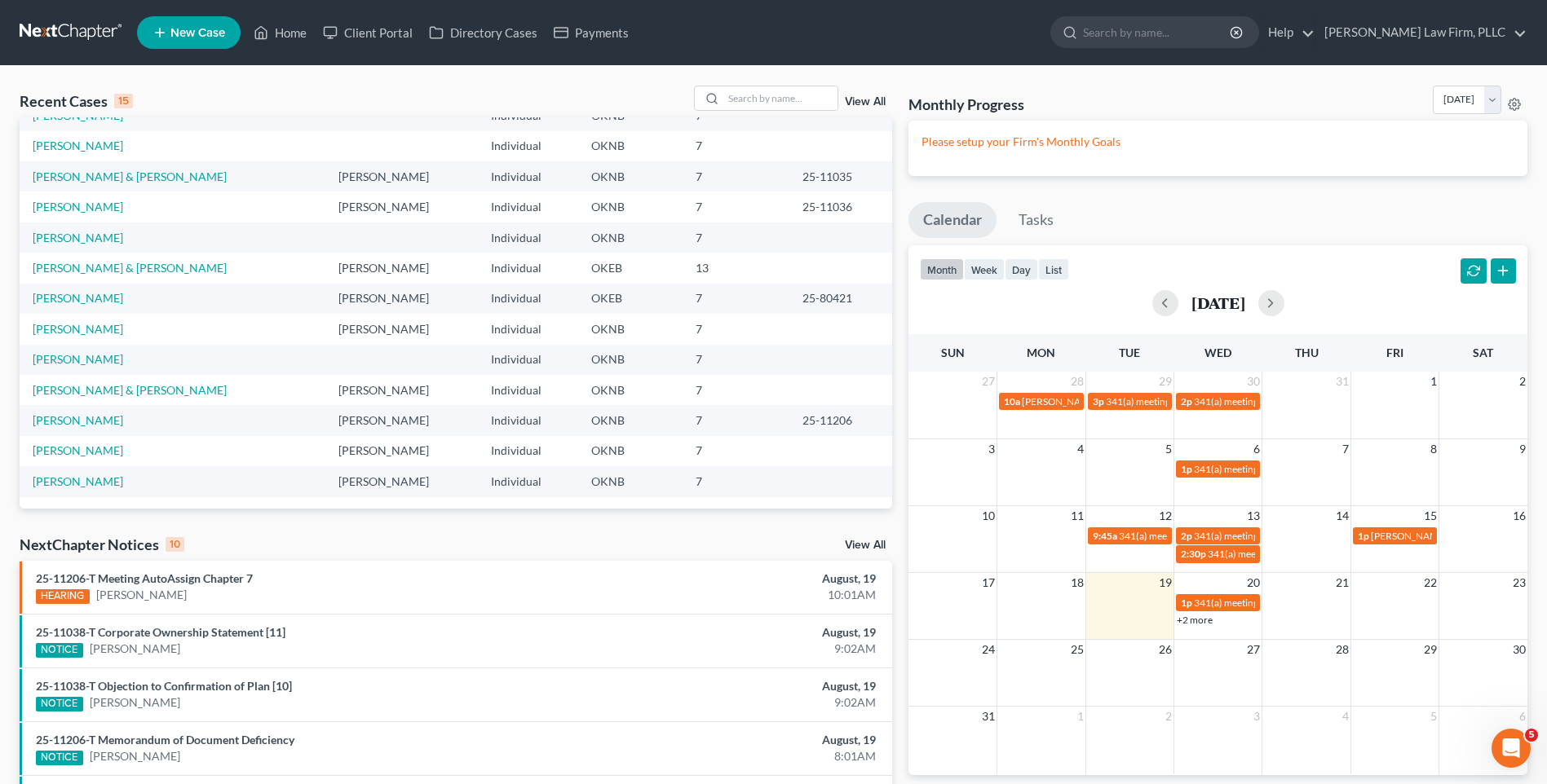
scroll to position [112, 0]
